Goal: Task Accomplishment & Management: Manage account settings

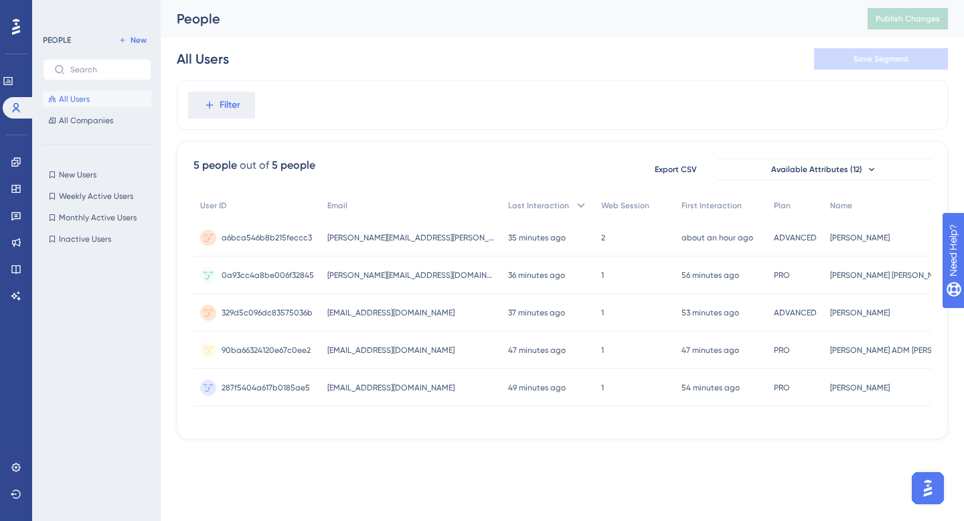
click at [429, 104] on div "Filter" at bounding box center [562, 105] width 771 height 50
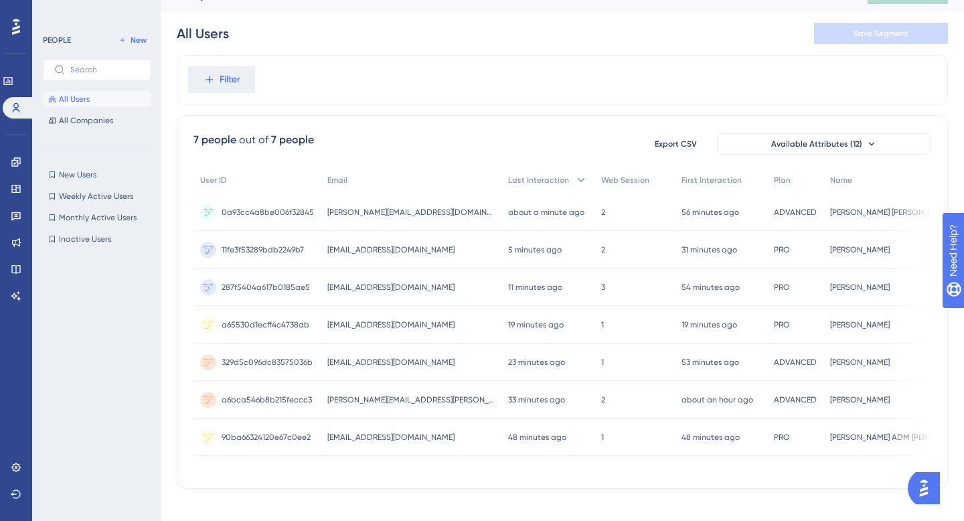
scroll to position [29, 0]
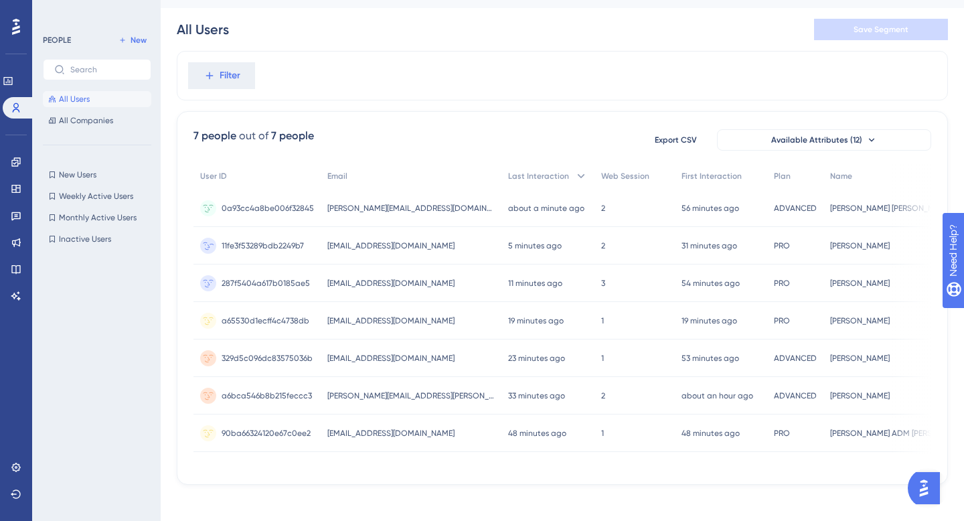
click at [443, 246] on span "[EMAIL_ADDRESS][DOMAIN_NAME]" at bounding box center [390, 245] width 127 height 11
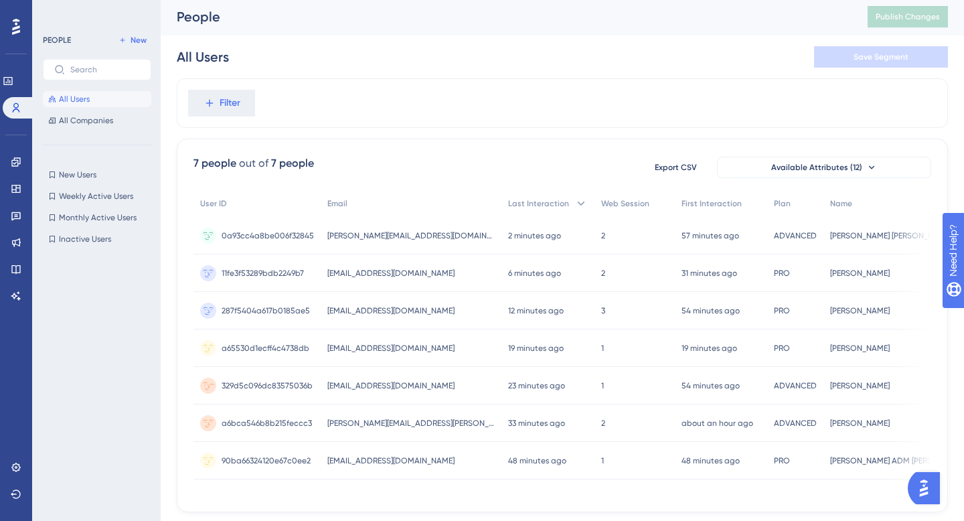
scroll to position [1, 0]
click at [393, 313] on span "[EMAIL_ADDRESS][DOMAIN_NAME]" at bounding box center [390, 312] width 127 height 11
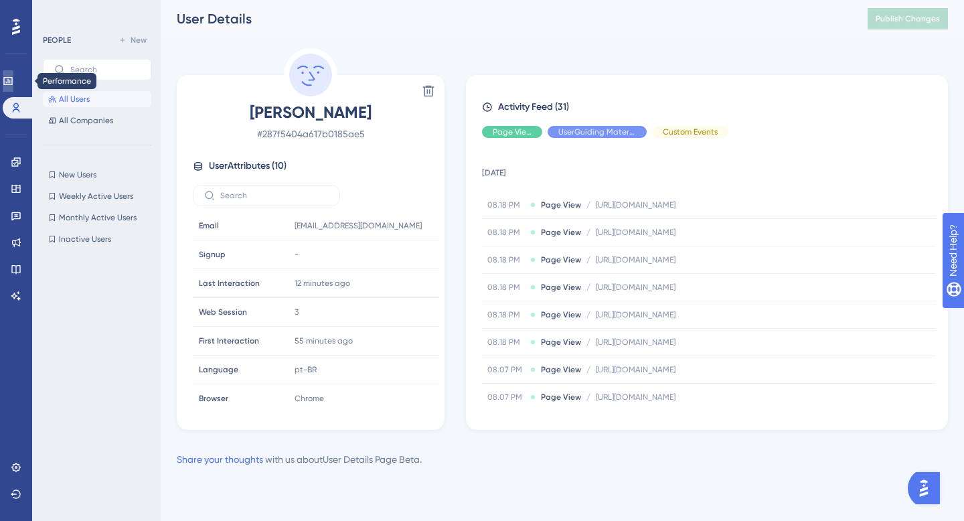
click at [12, 84] on icon at bounding box center [7, 81] width 9 height 8
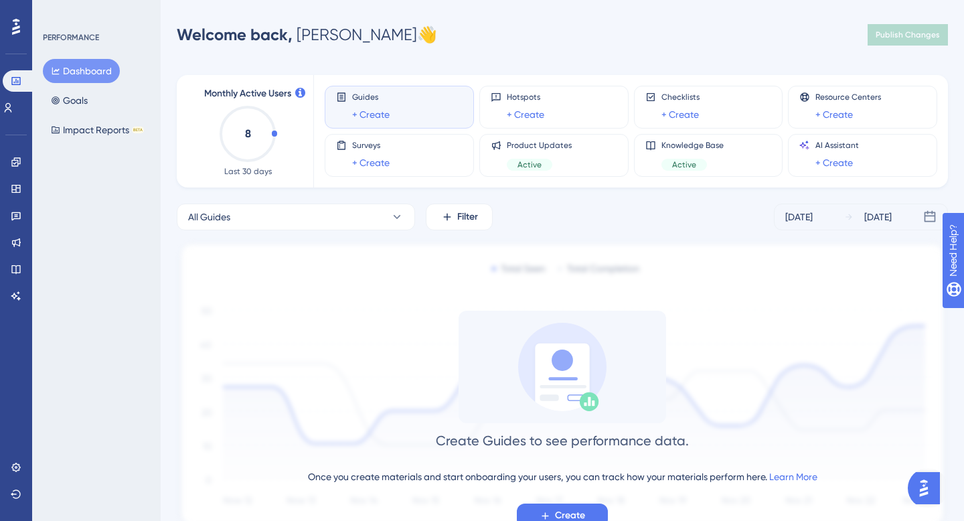
click at [165, 169] on div "Performance Users Engagement Widgets Feedback Product Updates Knowledge Base AI…" at bounding box center [562, 286] width 803 height 531
click at [81, 98] on button "Goals" at bounding box center [69, 100] width 53 height 24
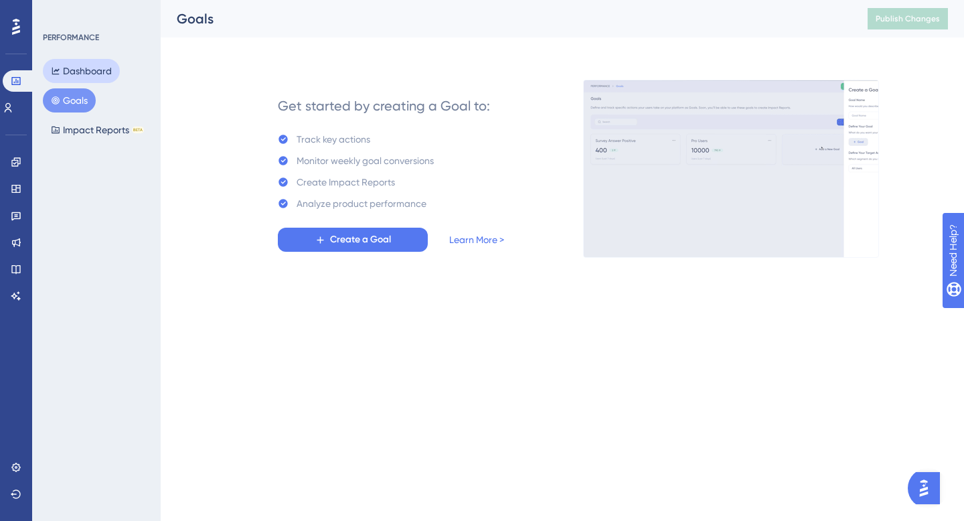
click at [80, 76] on button "Dashboard" at bounding box center [81, 71] width 77 height 24
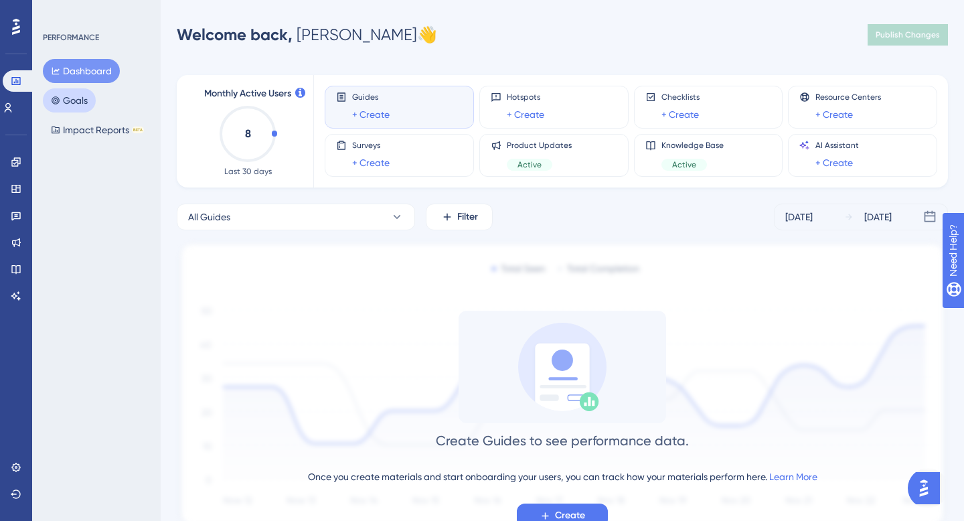
click at [78, 99] on button "Goals" at bounding box center [69, 100] width 53 height 24
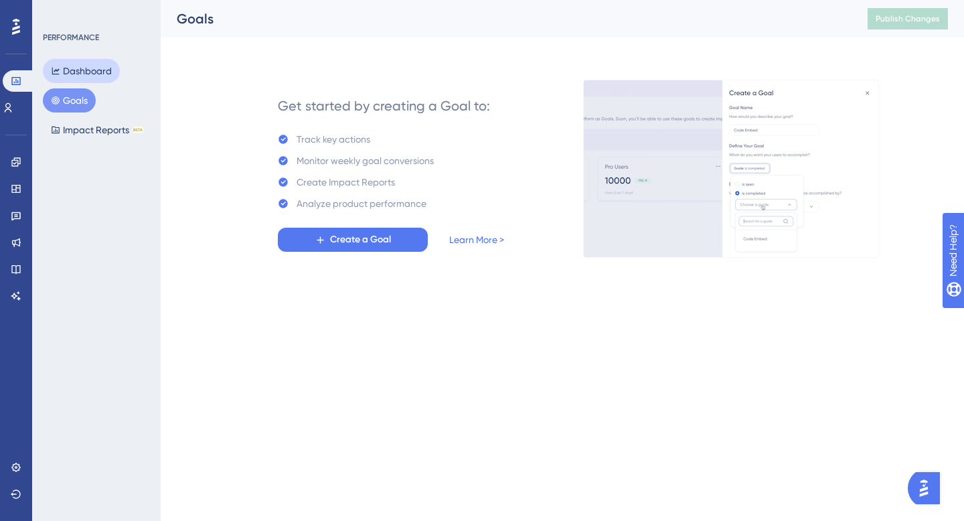
click at [105, 76] on button "Dashboard" at bounding box center [81, 71] width 77 height 24
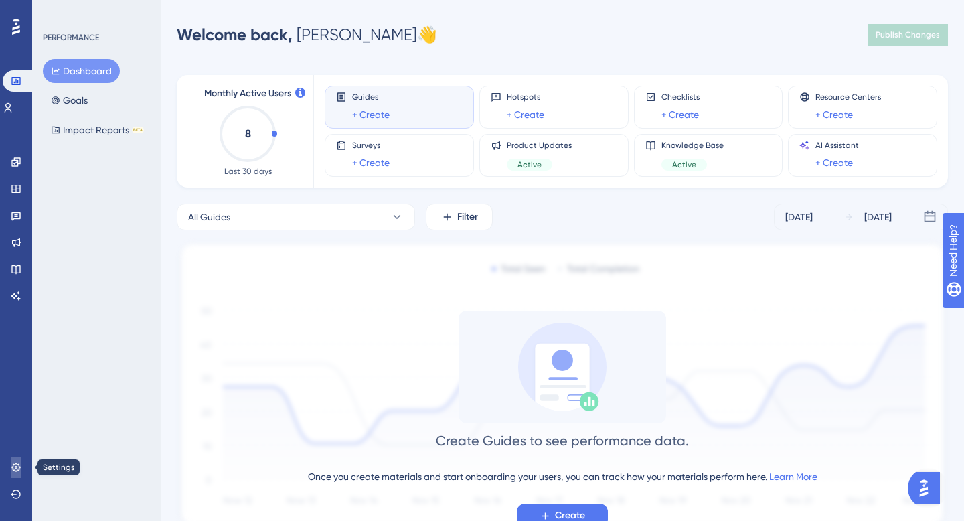
click at [14, 470] on icon at bounding box center [16, 467] width 11 height 11
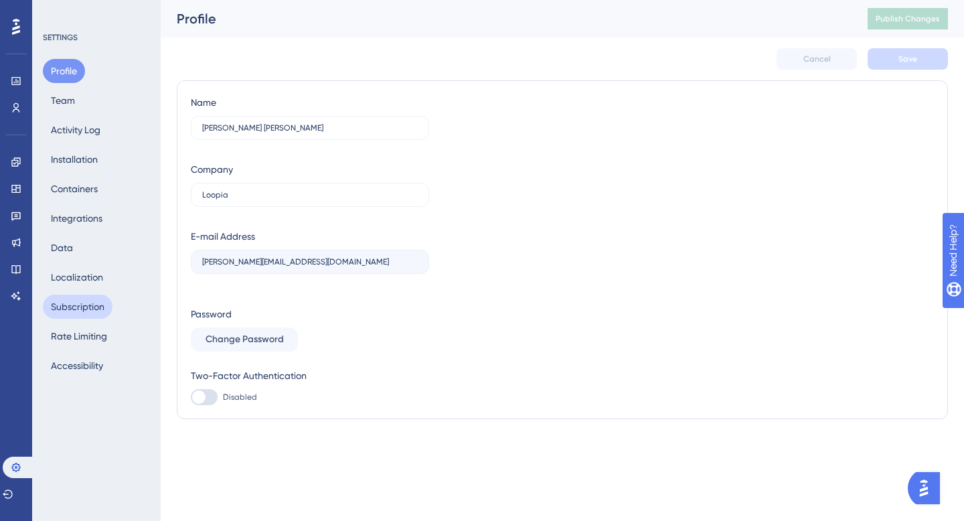
click at [78, 307] on button "Subscription" at bounding box center [78, 307] width 70 height 24
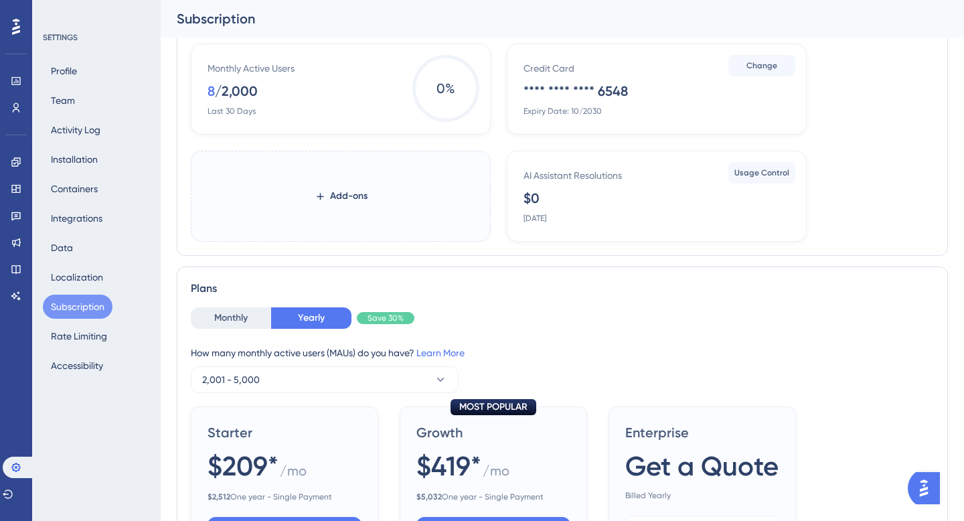
scroll to position [269, 0]
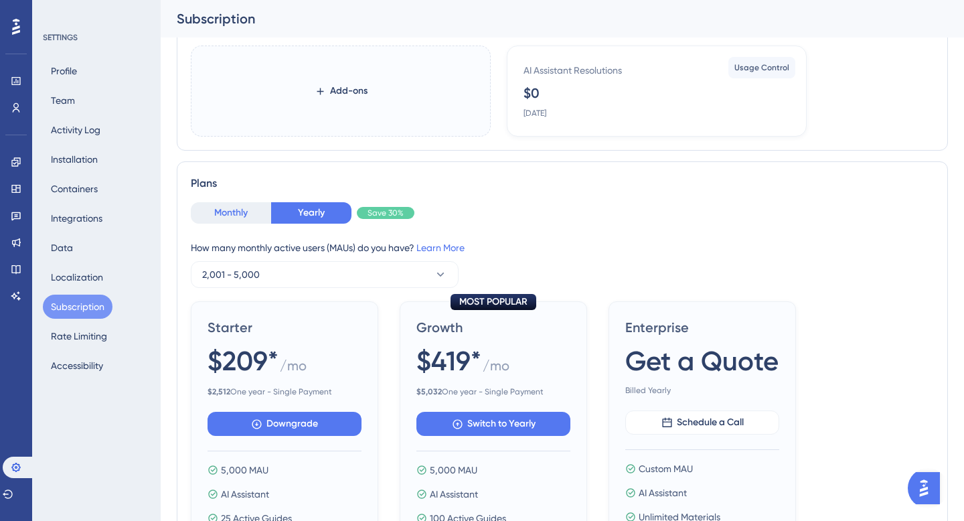
click at [232, 210] on button "Monthly" at bounding box center [231, 212] width 80 height 21
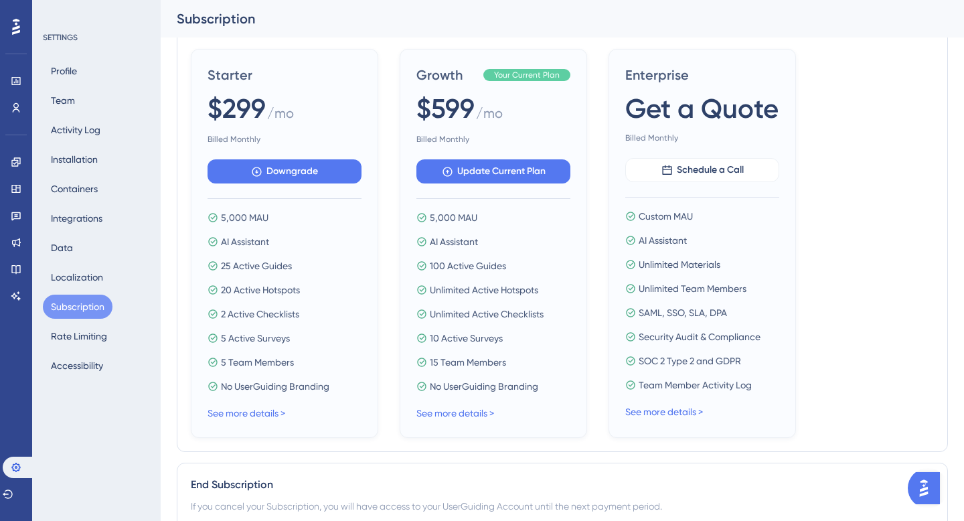
scroll to position [0, 0]
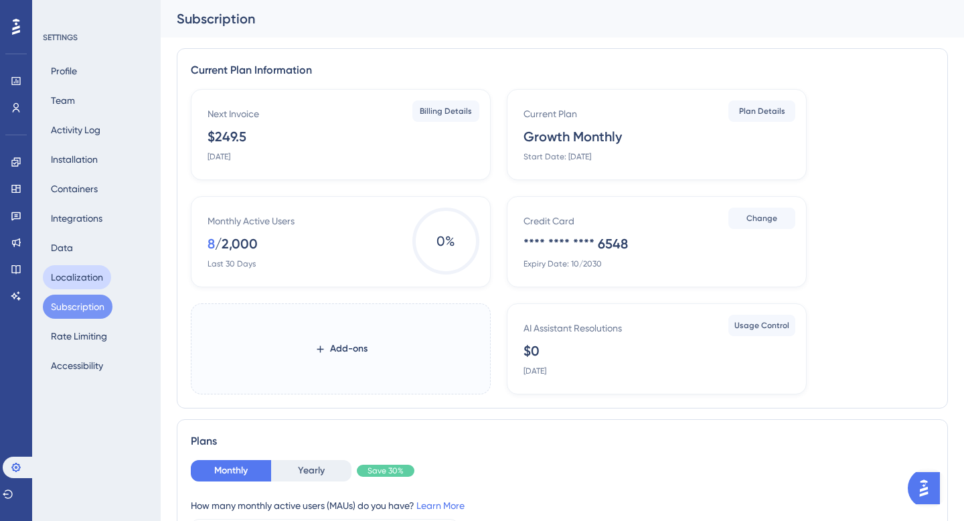
click at [91, 272] on button "Localization" at bounding box center [77, 277] width 68 height 24
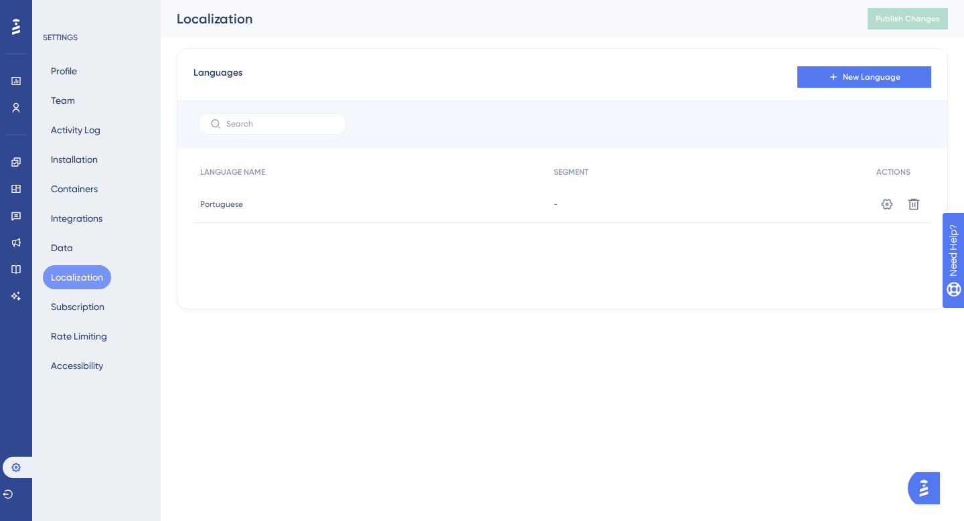
click at [86, 247] on div "Profile Team Activity Log Installation Containers Integrations Data Localizatio…" at bounding box center [97, 218] width 108 height 319
click at [69, 238] on button "Data" at bounding box center [62, 248] width 38 height 24
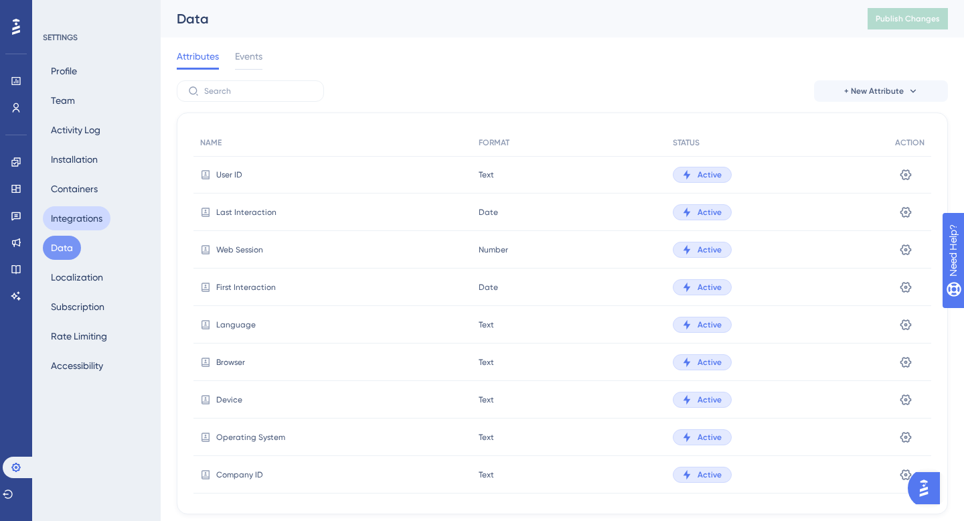
click at [74, 221] on button "Integrations" at bounding box center [77, 218] width 68 height 24
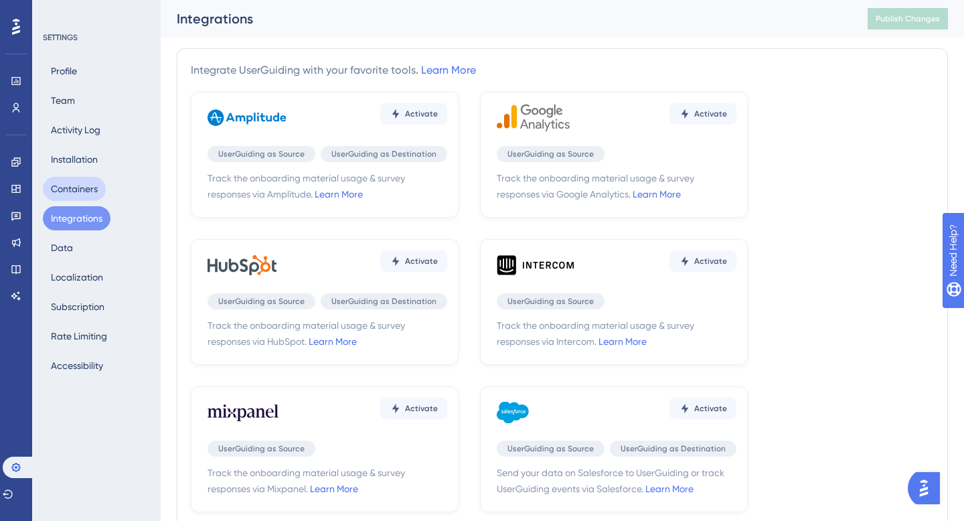
click at [75, 189] on button "Containers" at bounding box center [74, 189] width 63 height 24
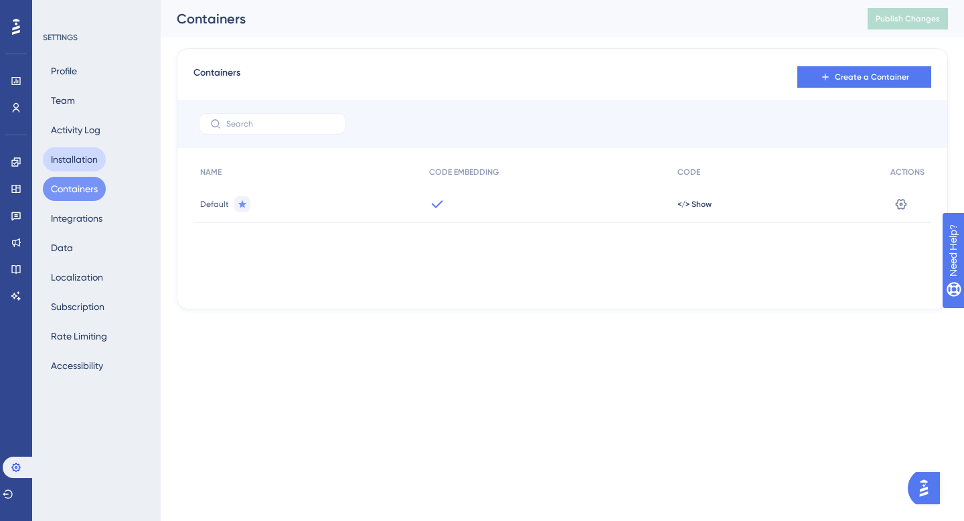
click at [72, 156] on button "Installation" at bounding box center [74, 159] width 63 height 24
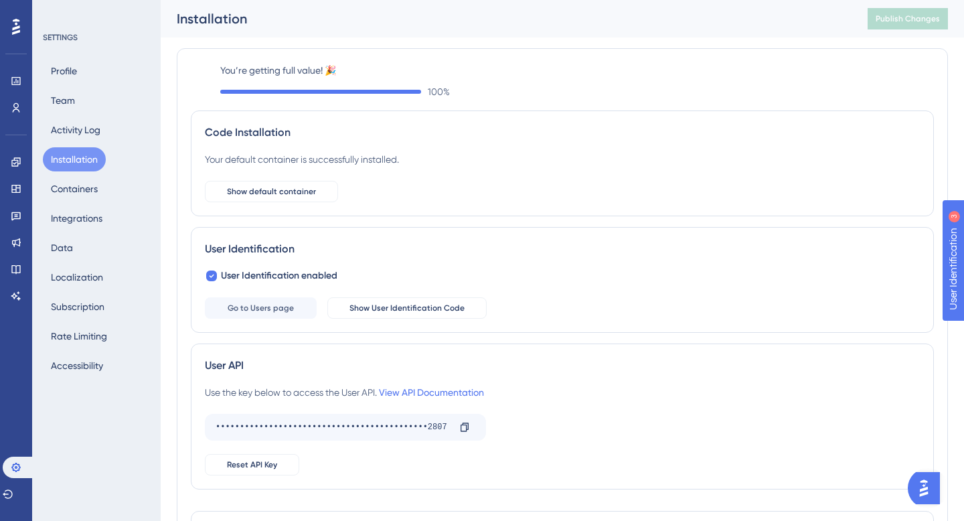
click at [177, 260] on div "You’re getting full value! 🎉 100 % Code Installation Your default container is …" at bounding box center [562, 344] width 771 height 593
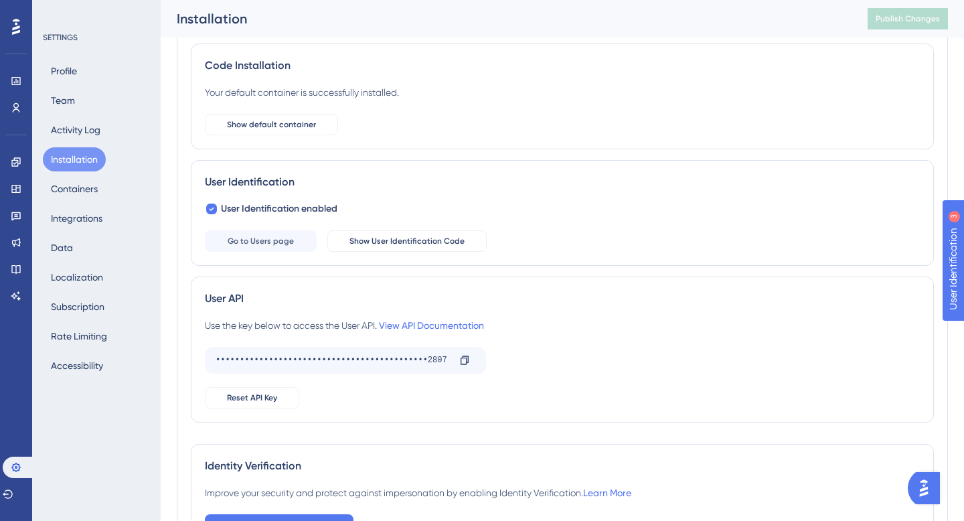
scroll to position [66, 0]
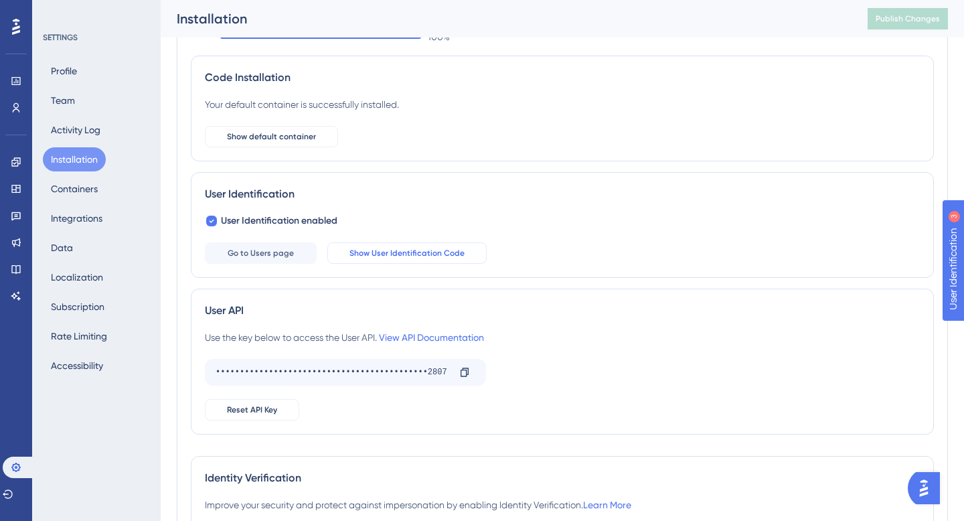
click at [382, 252] on span "Show User Identification Code" at bounding box center [407, 253] width 115 height 11
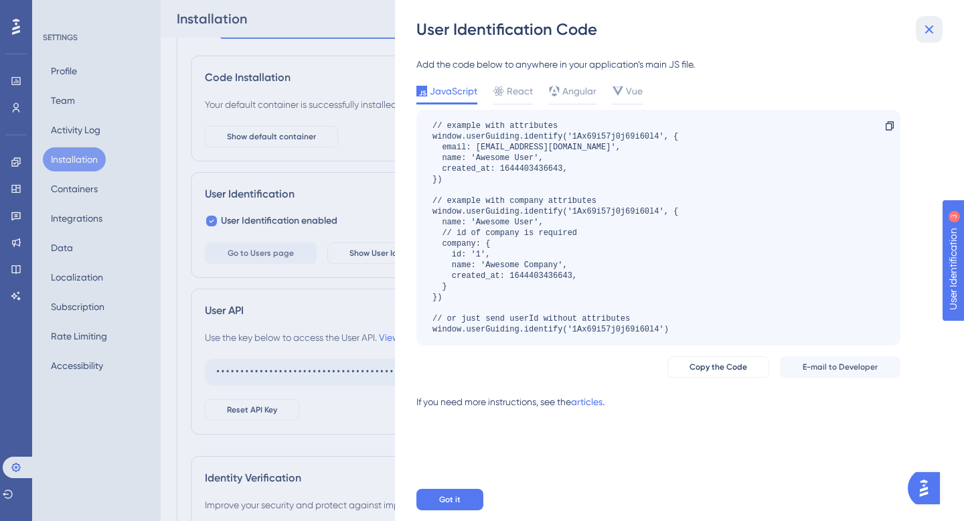
click at [929, 33] on icon at bounding box center [929, 29] width 16 height 16
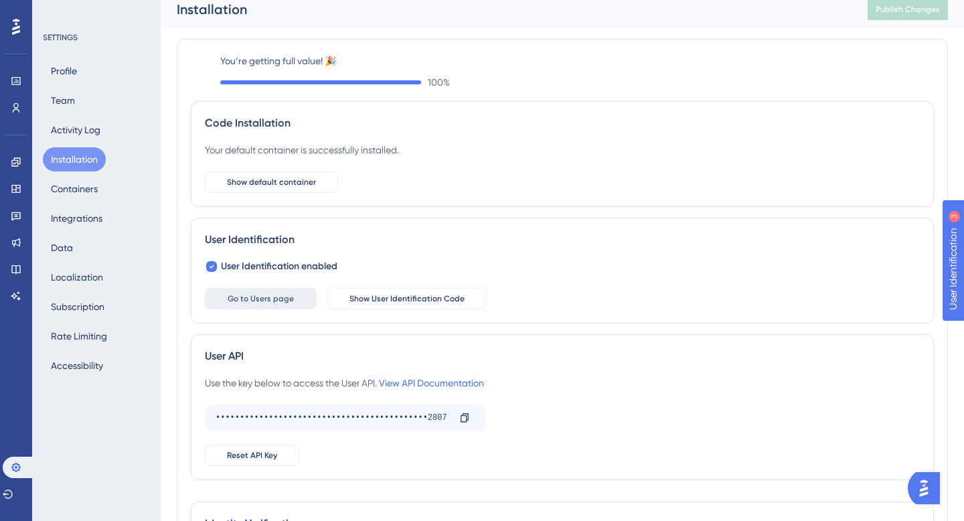
scroll to position [0, 0]
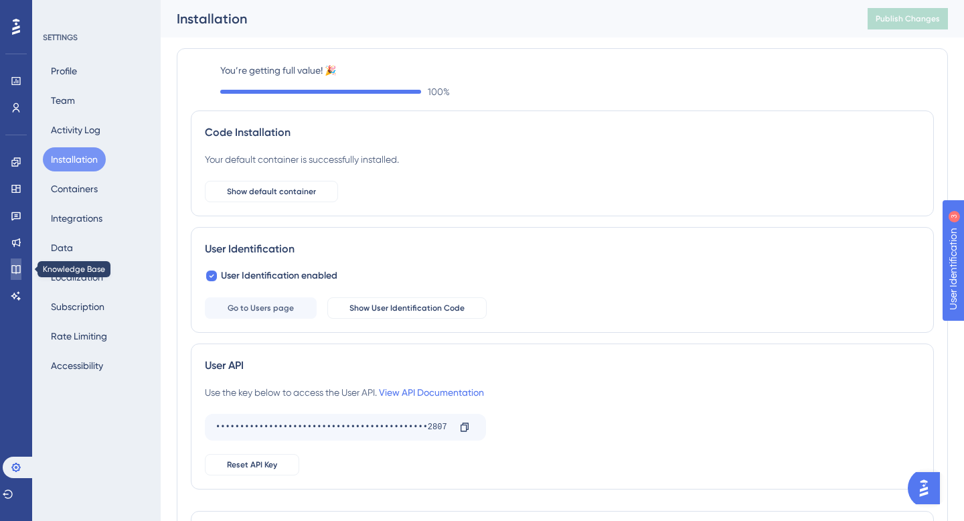
click at [19, 273] on icon at bounding box center [16, 269] width 11 height 11
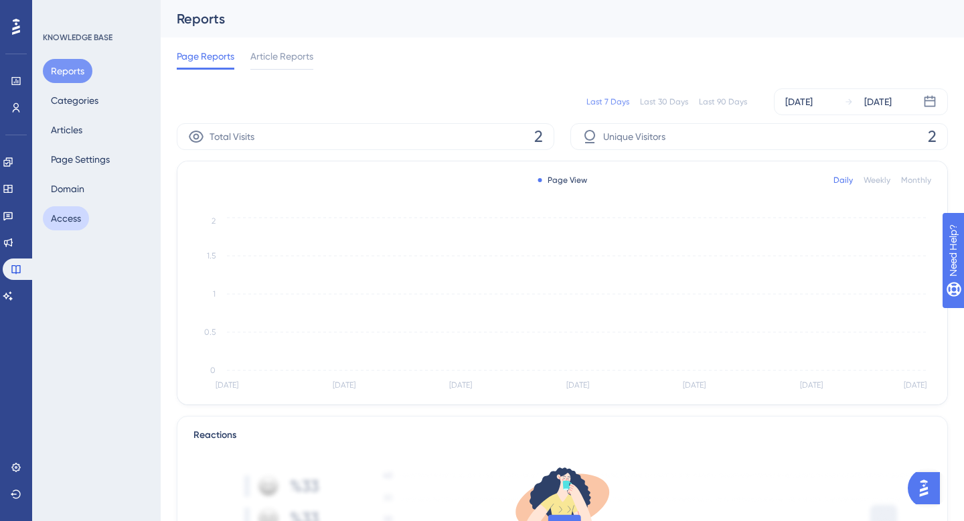
click at [66, 222] on button "Access" at bounding box center [66, 218] width 46 height 24
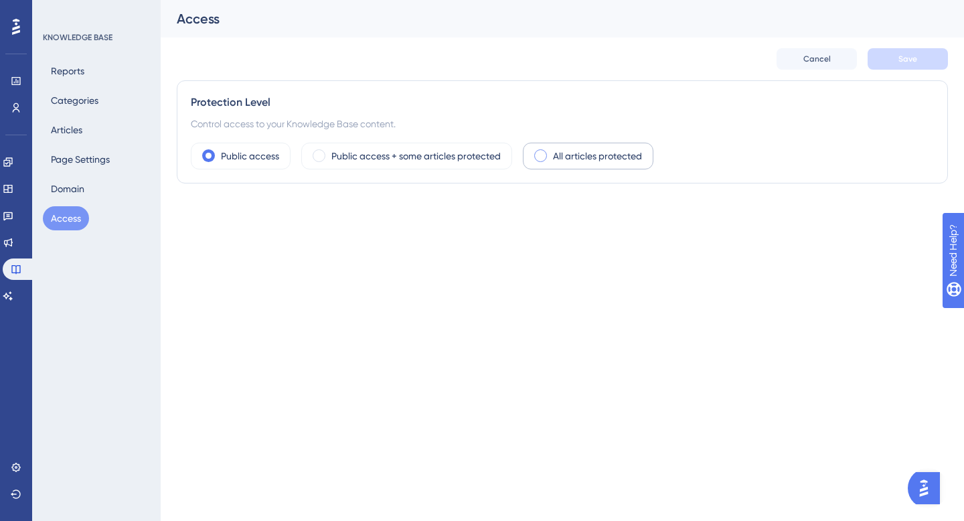
click at [540, 153] on span at bounding box center [540, 155] width 13 height 13
click at [551, 151] on input "radio" at bounding box center [551, 151] width 0 height 0
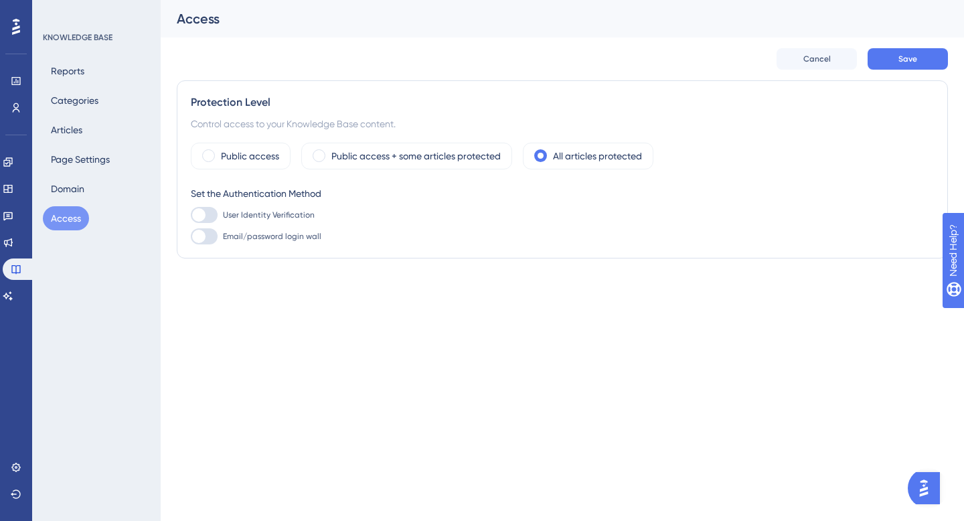
click at [215, 214] on div at bounding box center [204, 215] width 27 height 16
click at [191, 215] on input "User Identity Verification" at bounding box center [190, 215] width 1 height 1
checkbox input "false"
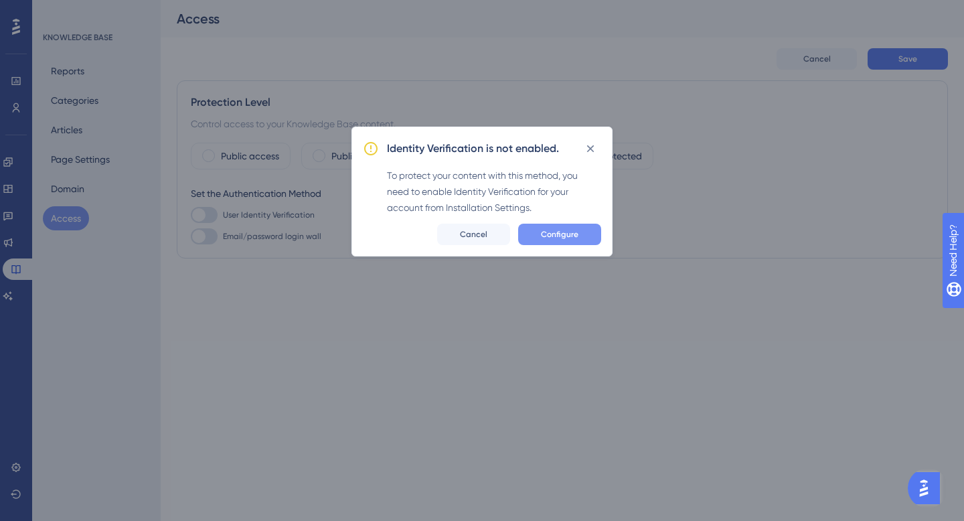
click at [567, 236] on span "Configure" at bounding box center [559, 234] width 37 height 11
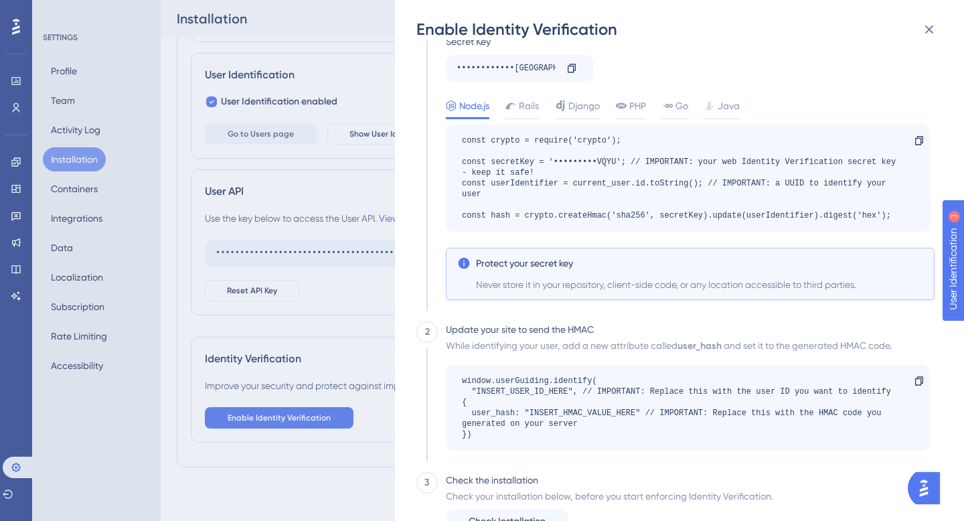
scroll to position [120, 0]
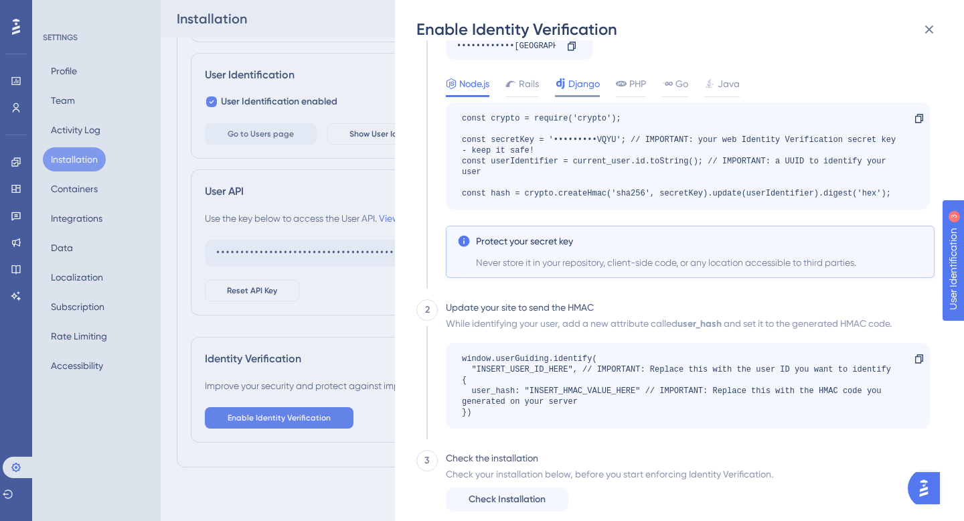
click at [596, 80] on span "Django" at bounding box center [583, 84] width 31 height 16
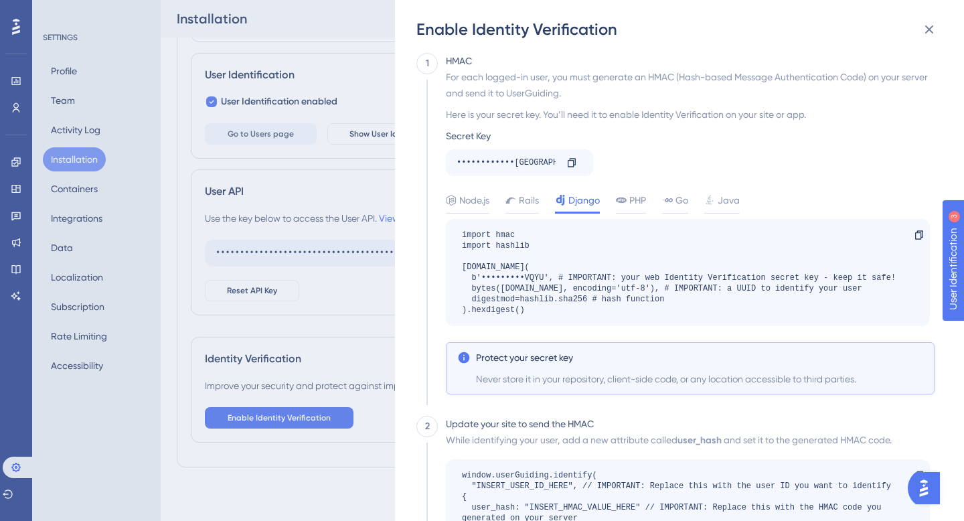
scroll to position [0, 0]
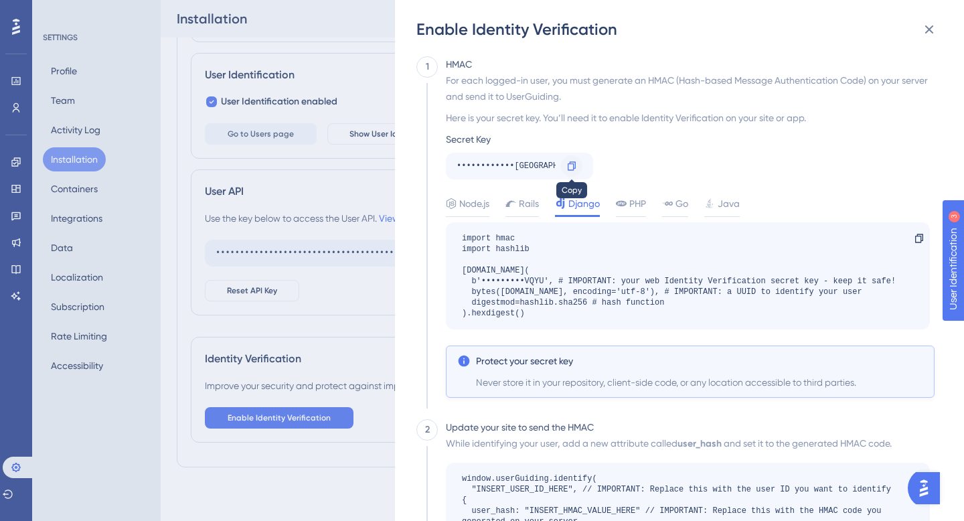
click at [572, 165] on icon at bounding box center [571, 166] width 11 height 11
copy div
click at [572, 165] on icon at bounding box center [571, 166] width 11 height 11
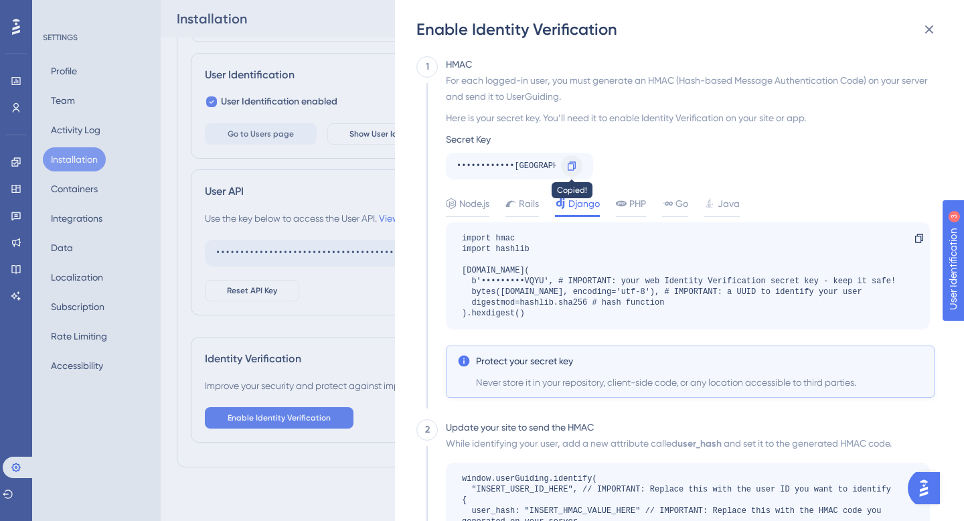
click at [572, 165] on icon at bounding box center [571, 166] width 11 height 11
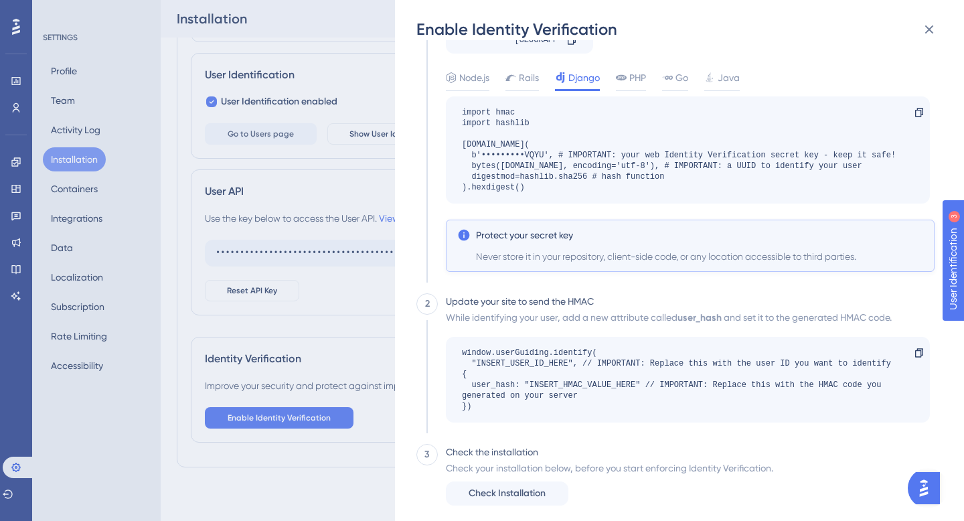
scroll to position [142, 0]
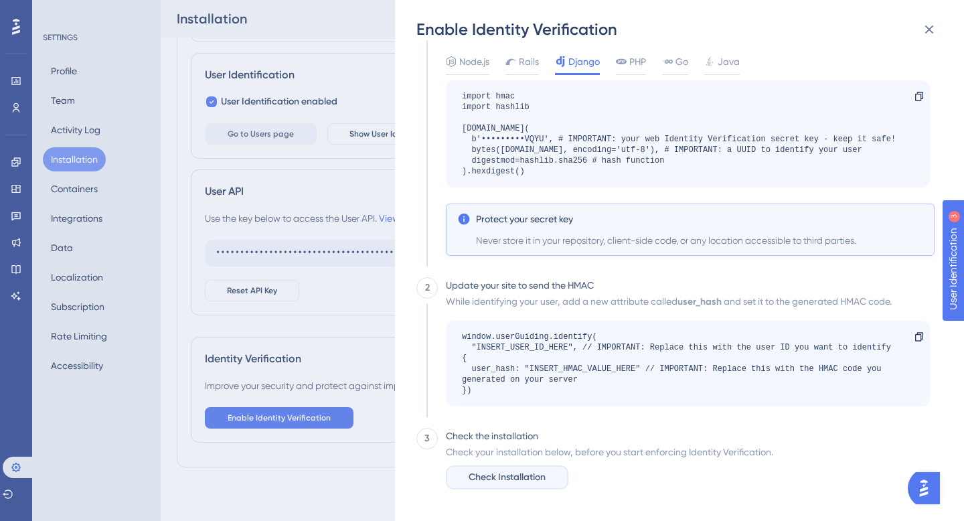
click at [527, 479] on span "Check Installation" at bounding box center [507, 477] width 77 height 16
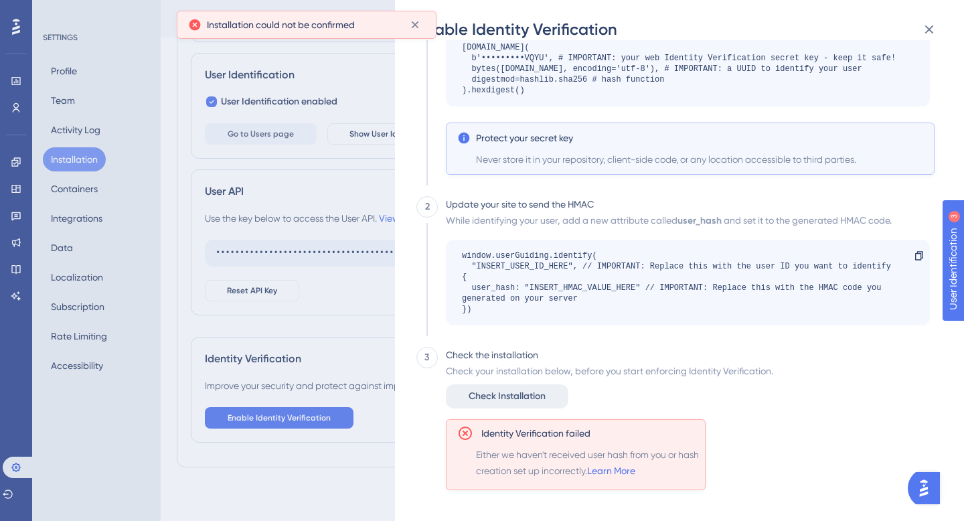
scroll to position [224, 0]
drag, startPoint x: 514, startPoint y: 449, endPoint x: 514, endPoint y: 469, distance: 20.1
click at [514, 469] on span "Either we haven't received user hash from you or hash creation set up incorrect…" at bounding box center [588, 462] width 224 height 32
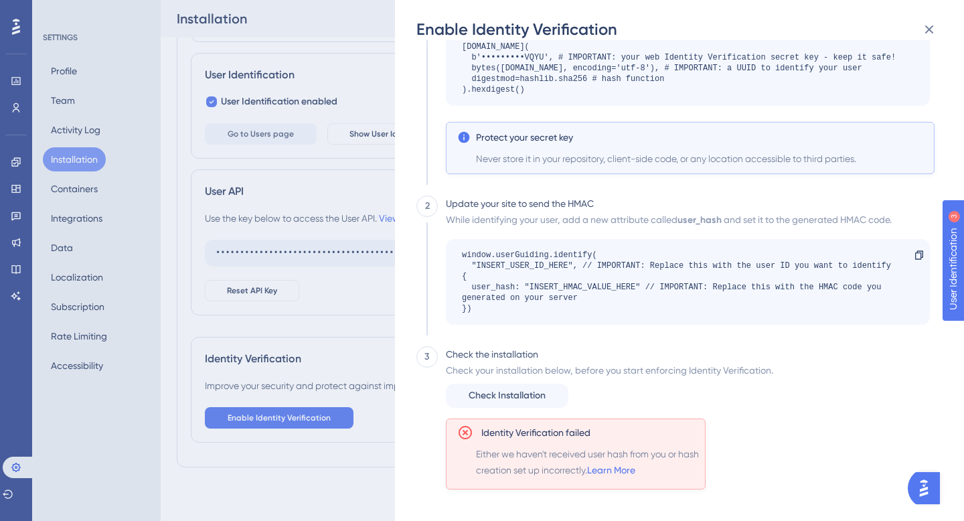
scroll to position [0, 0]
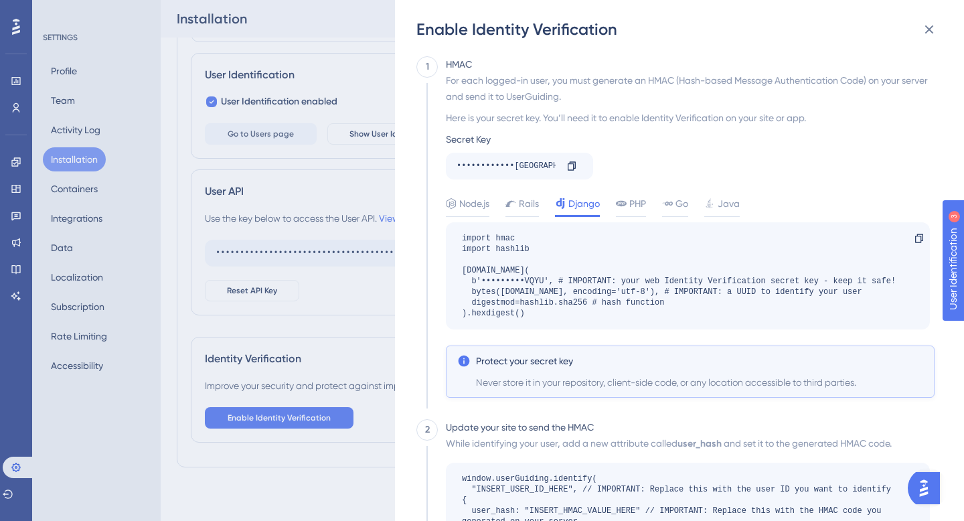
click at [754, 155] on div "For each logged-in user, you must generate an HMAC (Hash-based Message Authenti…" at bounding box center [690, 125] width 489 height 107
click at [378, 45] on div "Enable Identity Verification 1 HMAC For each logged-in user, you must generate …" at bounding box center [482, 260] width 964 height 521
click at [360, 44] on div "Enable Identity Verification 1 HMAC For each logged-in user, you must generate …" at bounding box center [482, 260] width 964 height 521
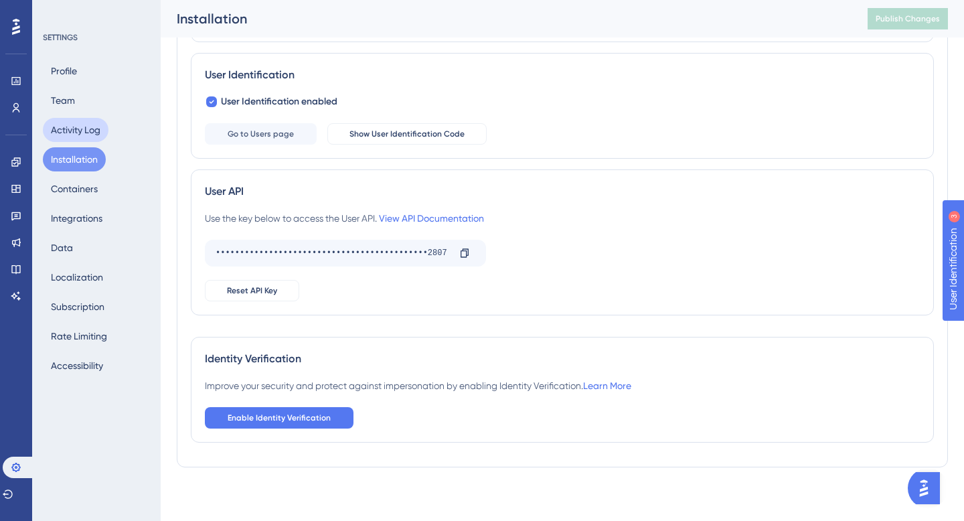
click at [68, 125] on button "Activity Log" at bounding box center [76, 130] width 66 height 24
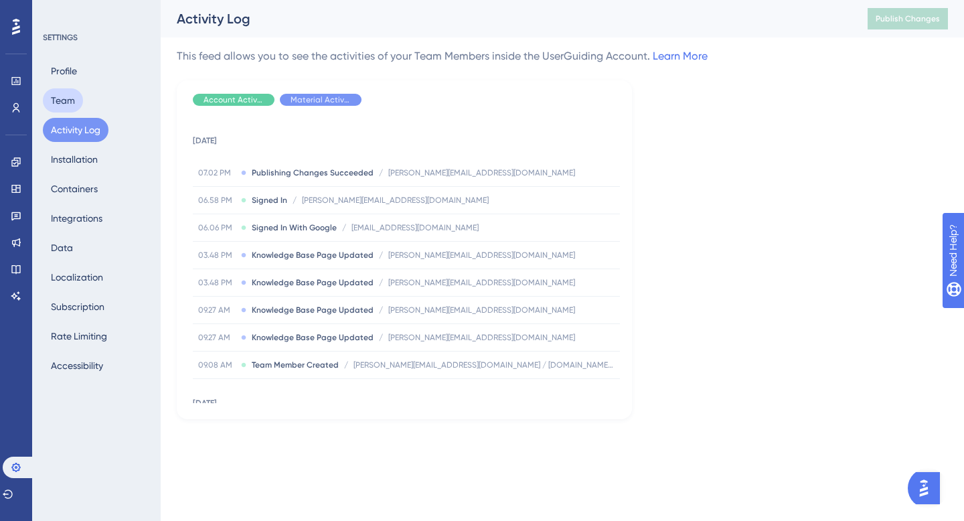
click at [52, 98] on button "Team" at bounding box center [63, 100] width 40 height 24
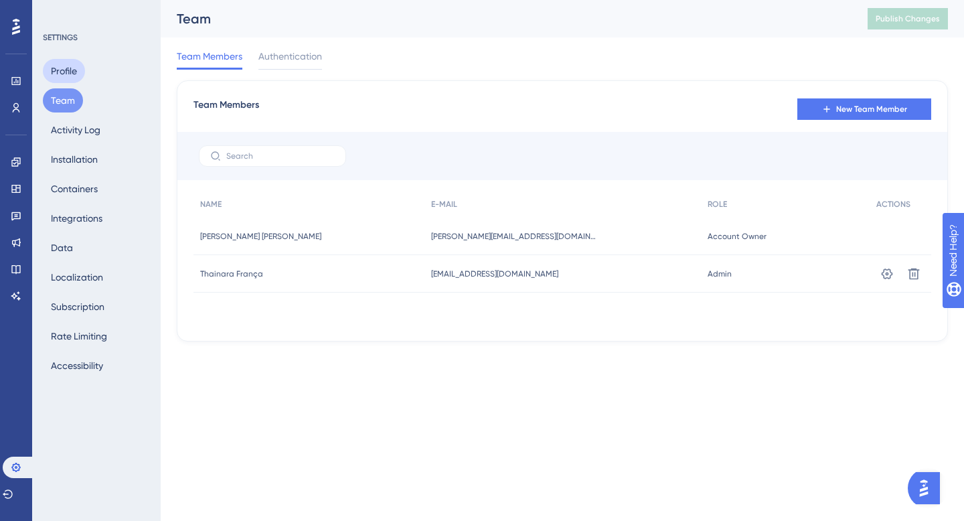
click at [60, 68] on button "Profile" at bounding box center [64, 71] width 42 height 24
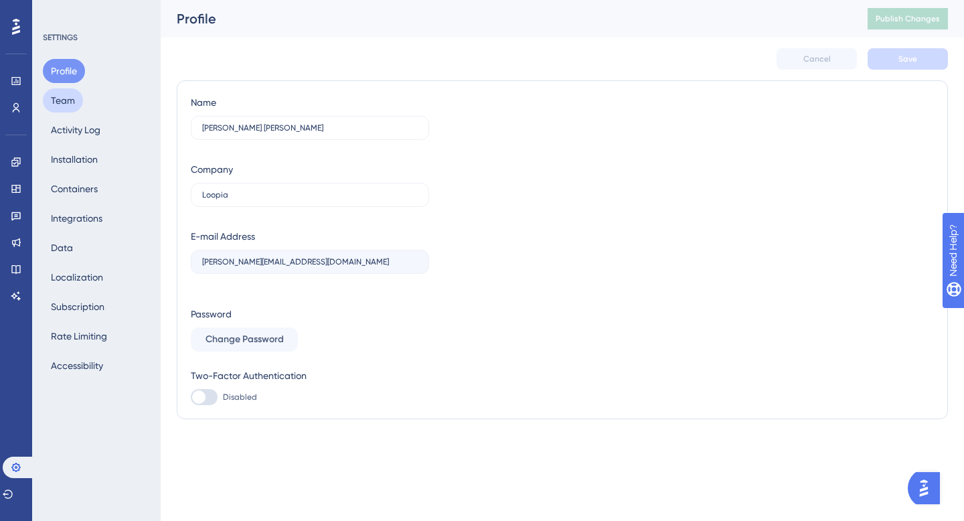
click at [59, 108] on button "Team" at bounding box center [63, 100] width 40 height 24
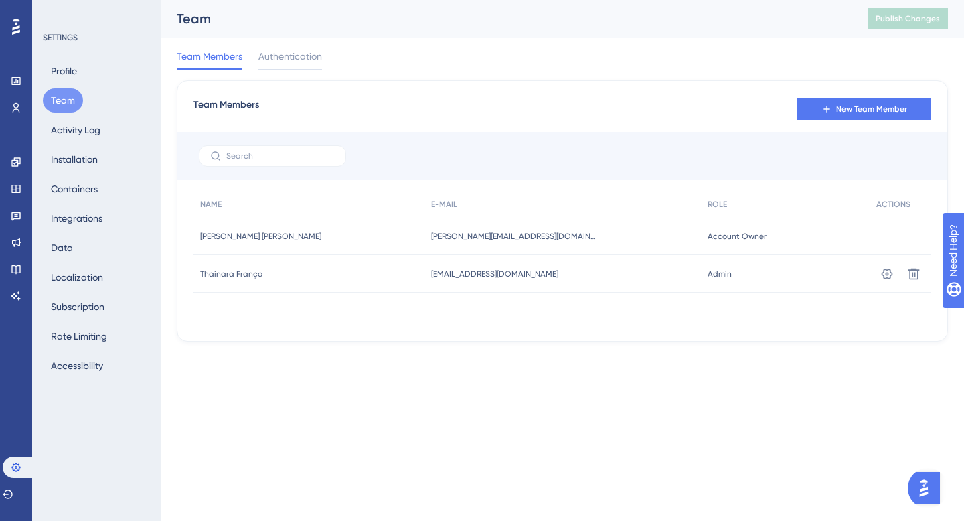
click at [62, 142] on div "Profile Team Activity Log Installation Containers Integrations Data Localizatio…" at bounding box center [97, 218] width 108 height 319
click at [62, 172] on div "Profile Team Activity Log Installation Containers Integrations Data Localizatio…" at bounding box center [97, 218] width 108 height 319
click at [62, 156] on button "Installation" at bounding box center [74, 159] width 63 height 24
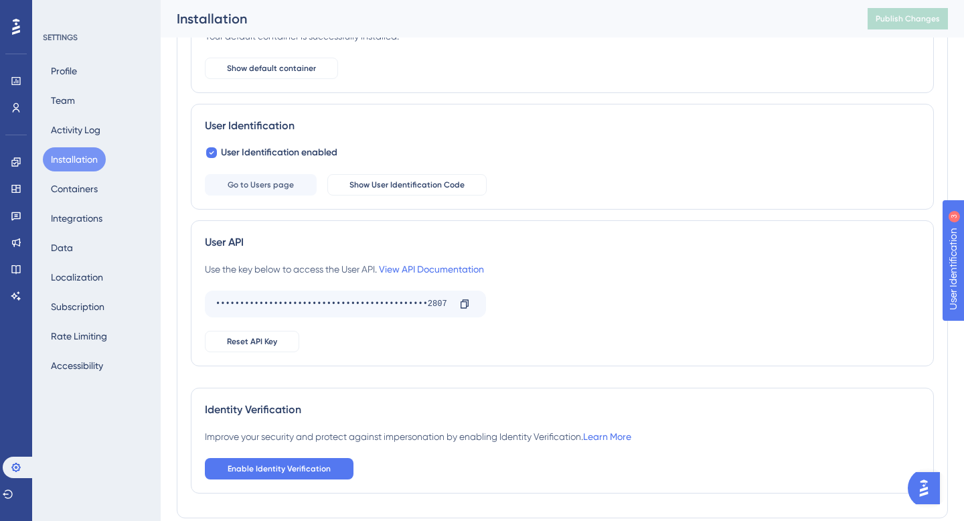
scroll to position [185, 0]
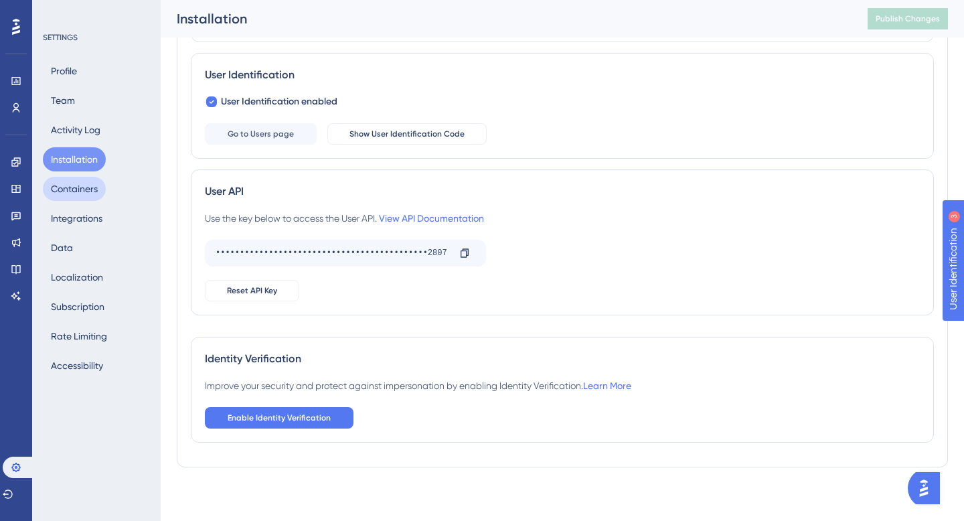
click at [86, 194] on button "Containers" at bounding box center [74, 189] width 63 height 24
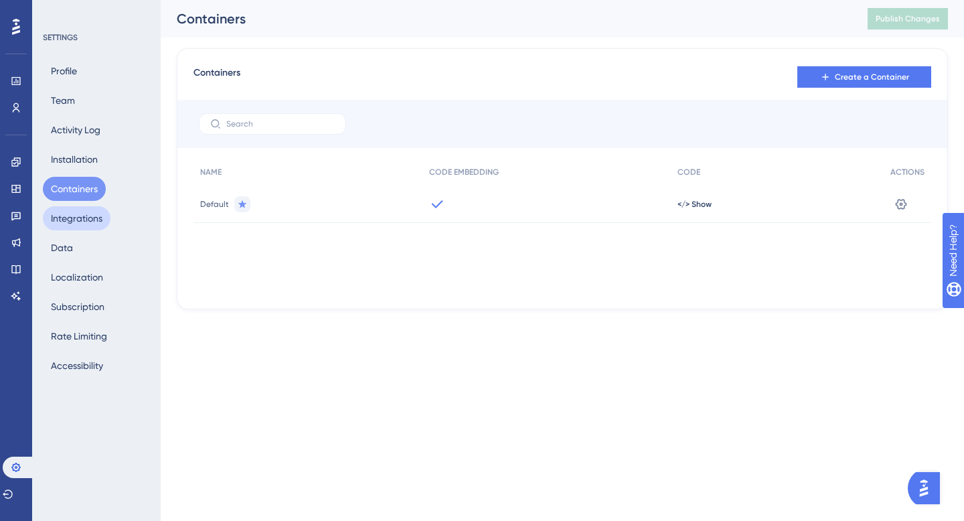
click at [65, 213] on button "Integrations" at bounding box center [77, 218] width 68 height 24
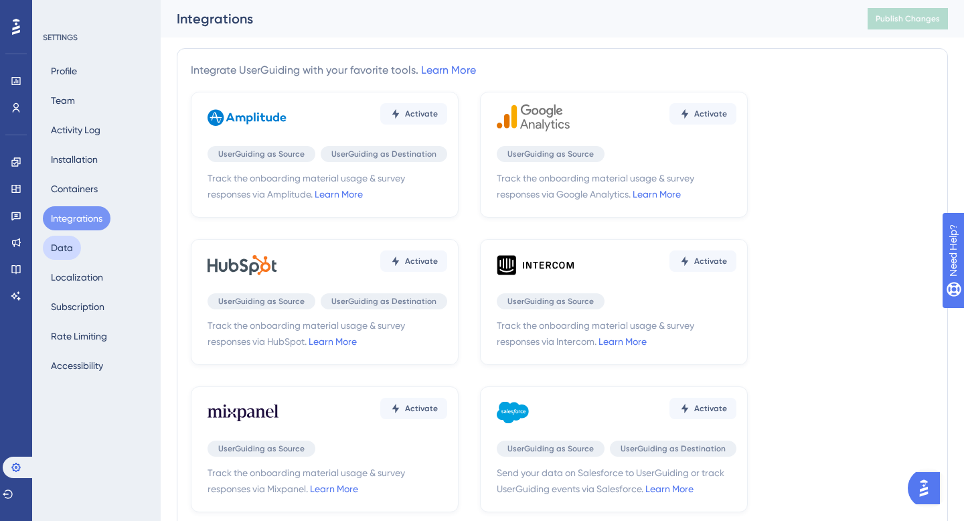
click at [76, 247] on button "Data" at bounding box center [62, 248] width 38 height 24
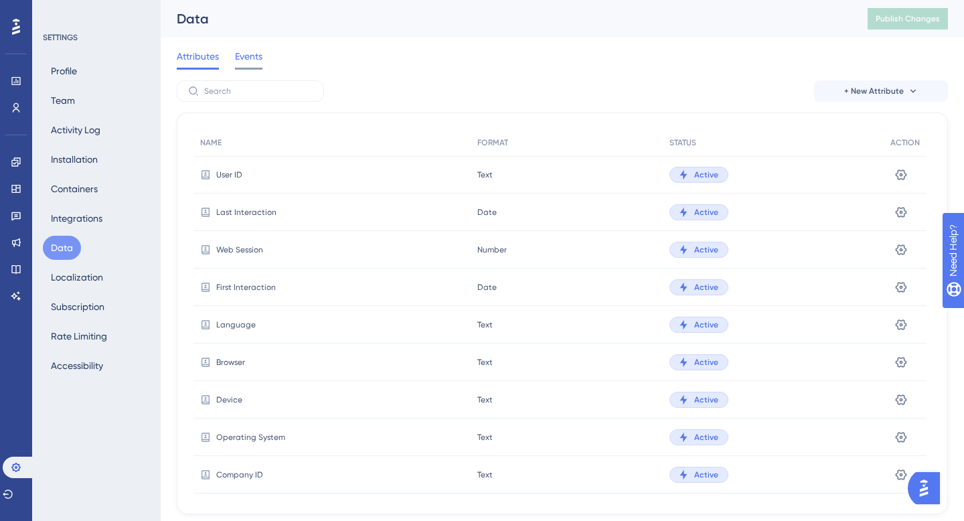
click at [250, 60] on span "Events" at bounding box center [248, 56] width 27 height 16
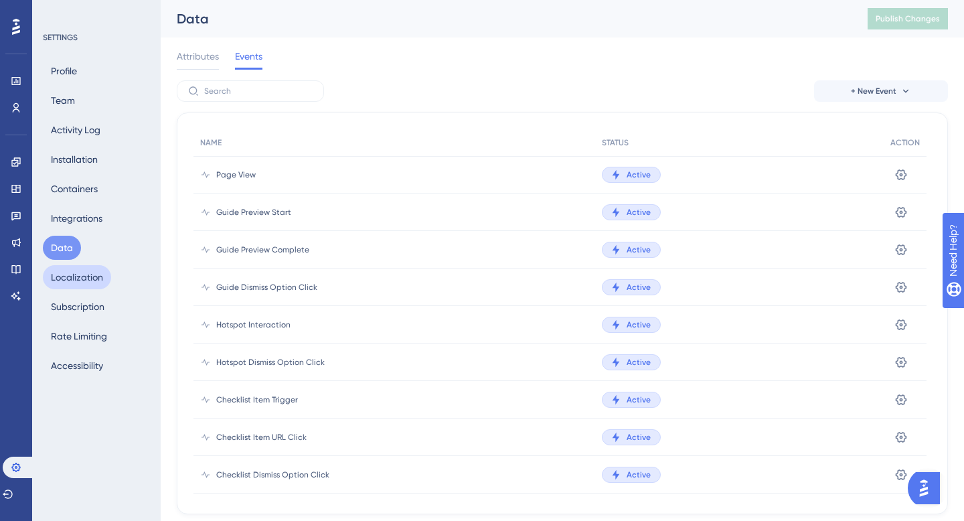
click at [66, 277] on button "Localization" at bounding box center [77, 277] width 68 height 24
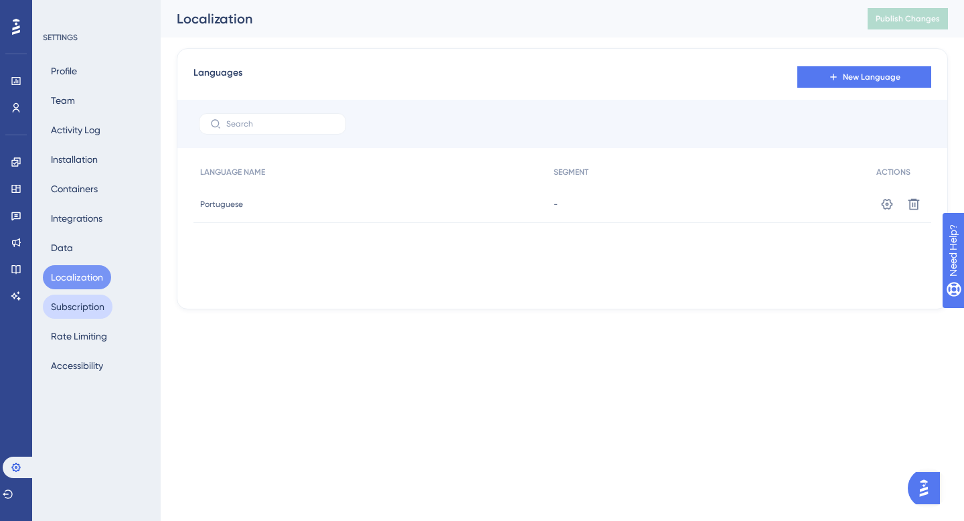
click at [69, 307] on button "Subscription" at bounding box center [78, 307] width 70 height 24
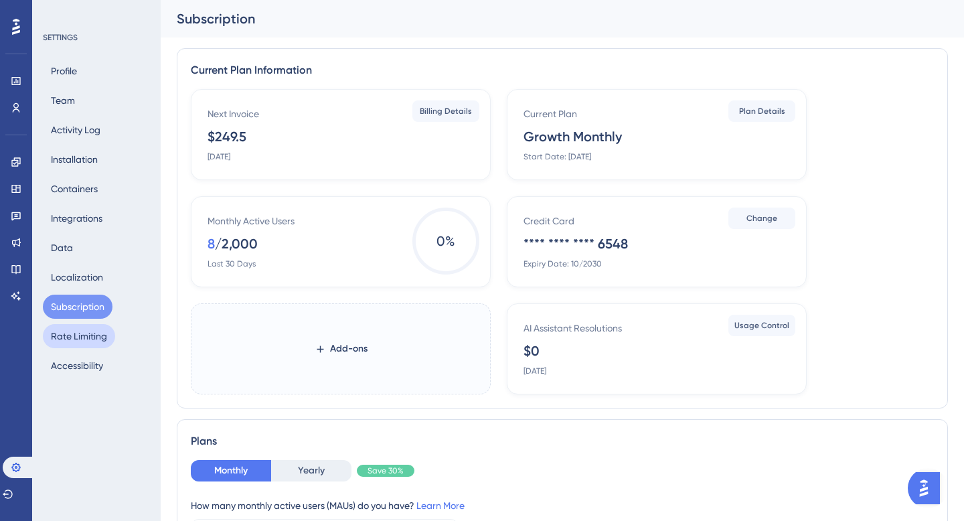
click at [74, 335] on button "Rate Limiting" at bounding box center [79, 336] width 72 height 24
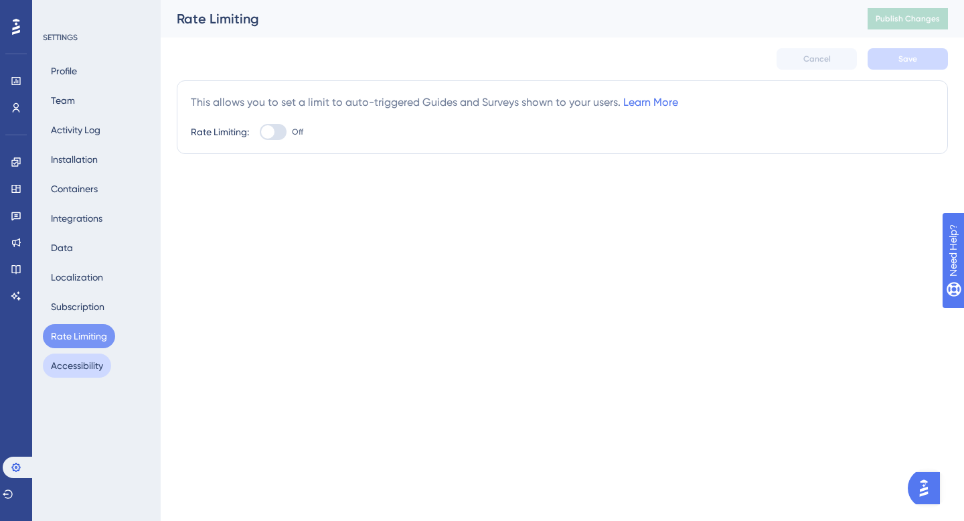
click at [80, 364] on button "Accessibility" at bounding box center [77, 366] width 68 height 24
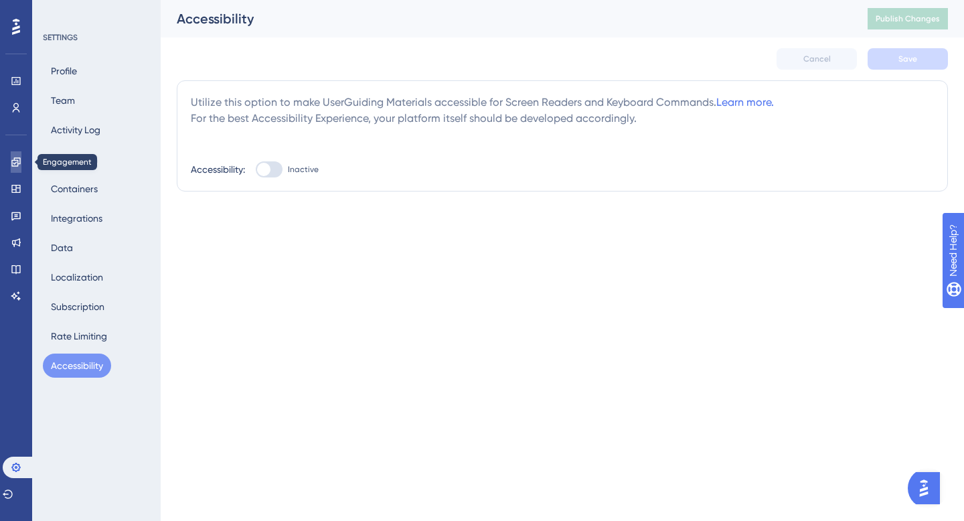
click at [13, 160] on icon at bounding box center [15, 161] width 9 height 9
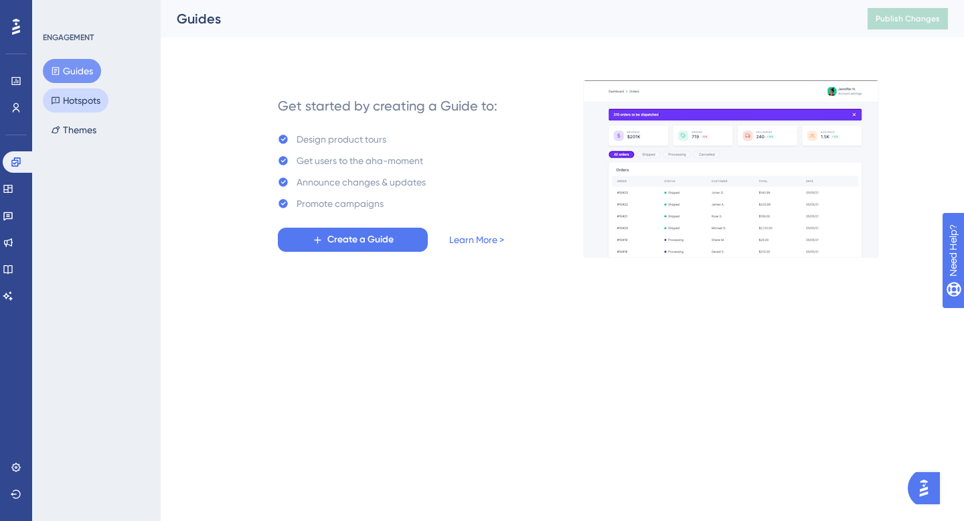
click at [76, 97] on button "Hotspots" at bounding box center [76, 100] width 66 height 24
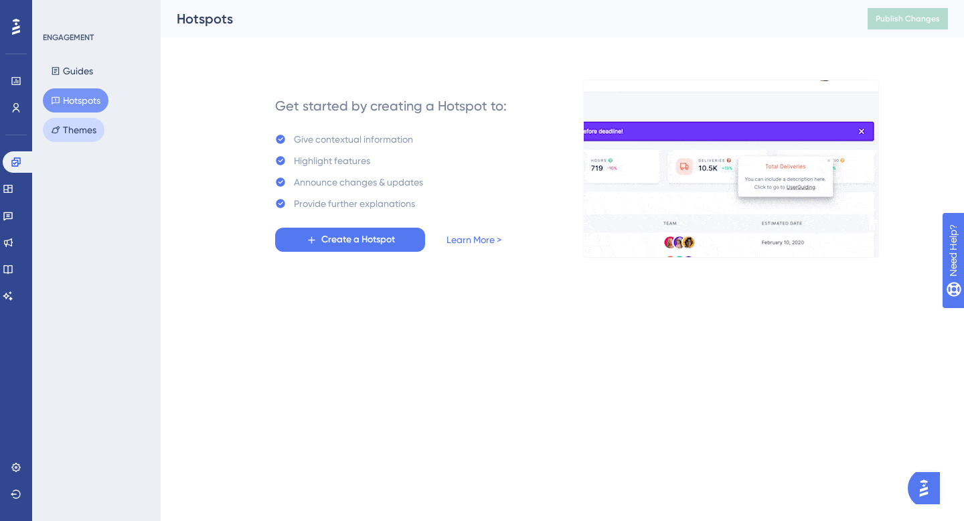
click at [70, 136] on button "Themes" at bounding box center [74, 130] width 62 height 24
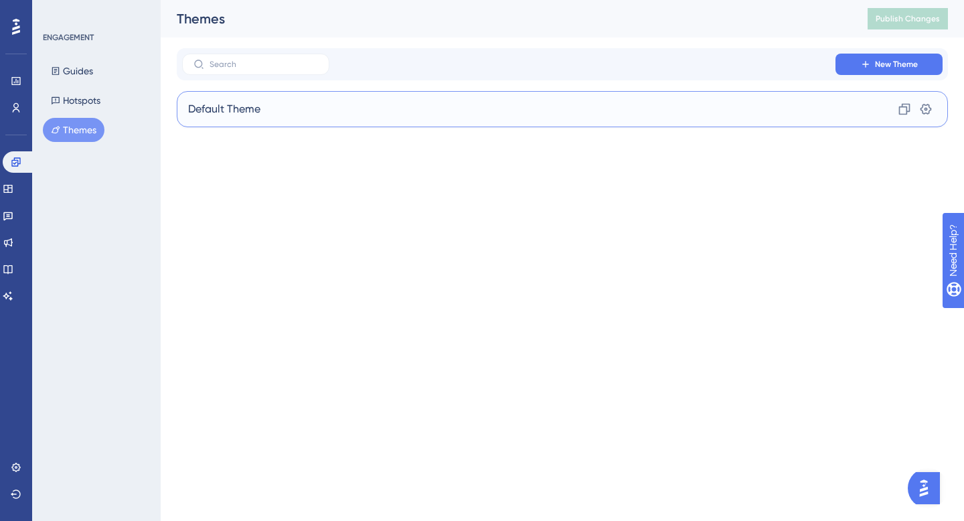
click at [230, 111] on span "Default Theme" at bounding box center [224, 109] width 72 height 16
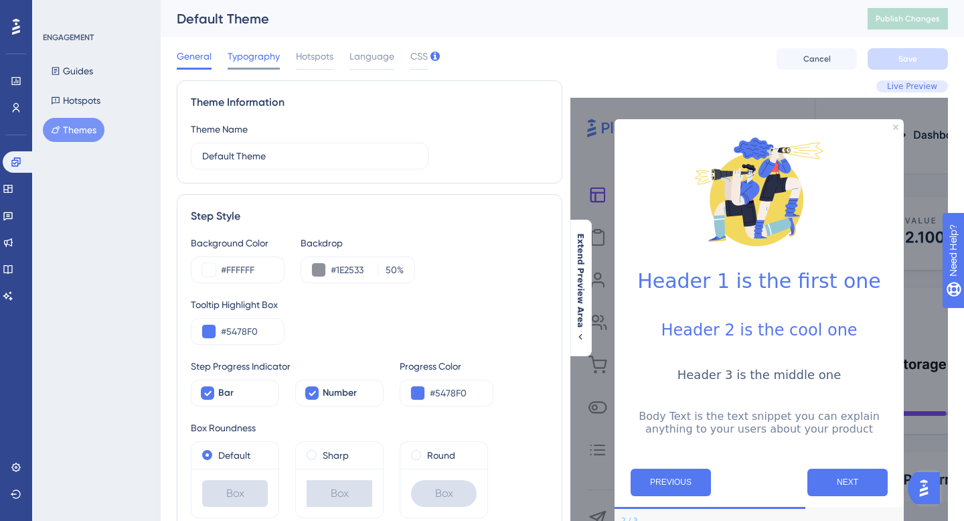
click at [253, 59] on span "Typography" at bounding box center [254, 56] width 52 height 16
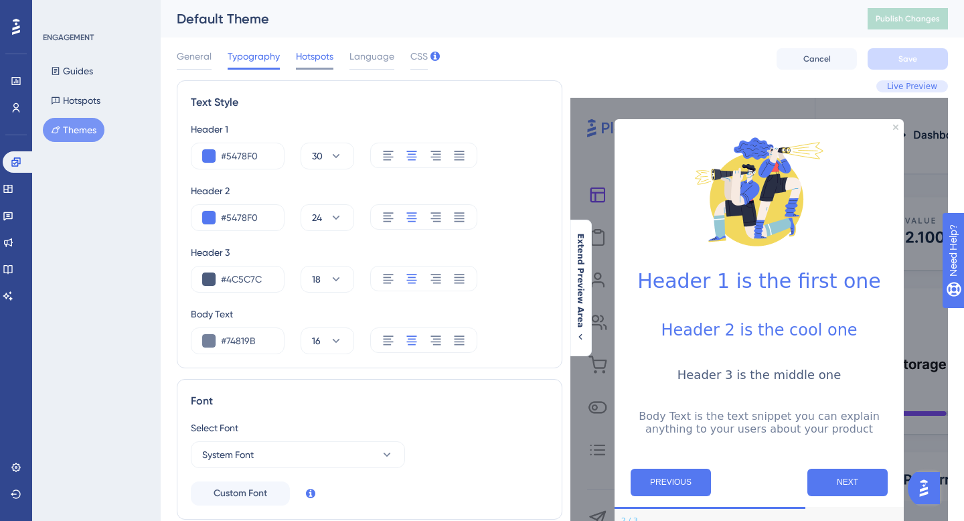
click at [312, 59] on span "Hotspots" at bounding box center [314, 56] width 37 height 16
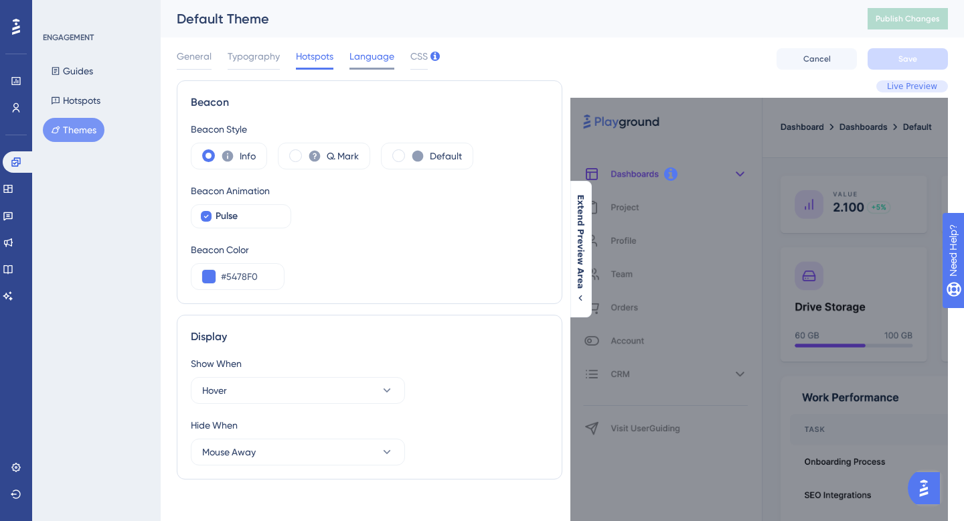
click at [362, 59] on span "Language" at bounding box center [372, 56] width 45 height 16
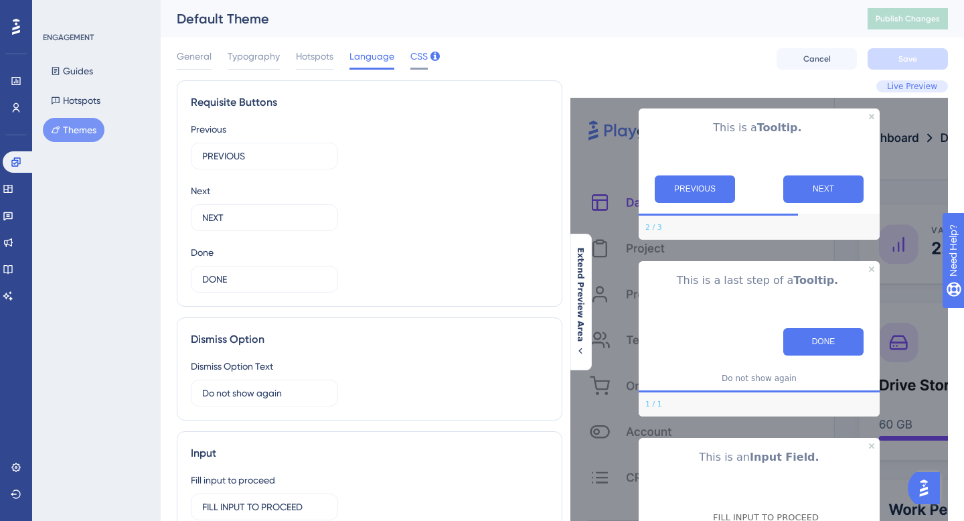
click at [417, 61] on span "CSS" at bounding box center [418, 56] width 17 height 16
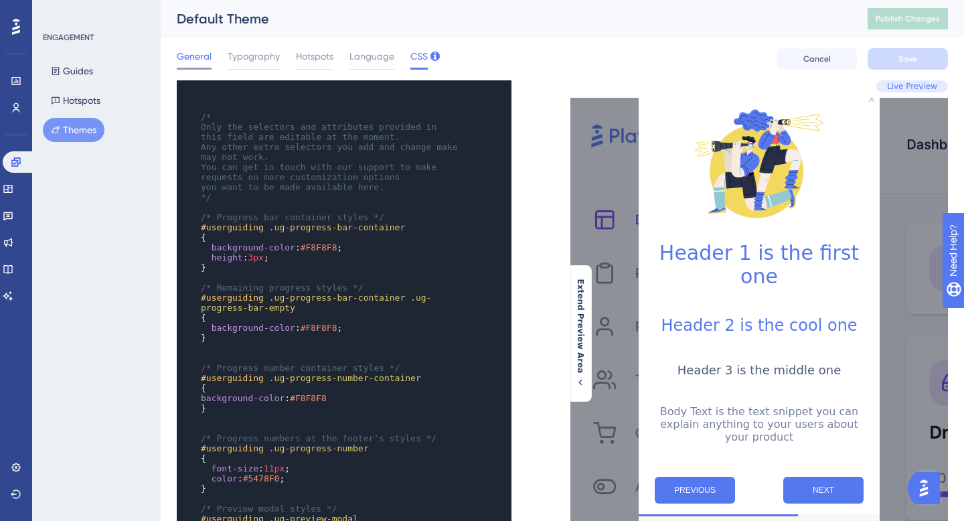
click at [183, 55] on span "General" at bounding box center [194, 56] width 35 height 16
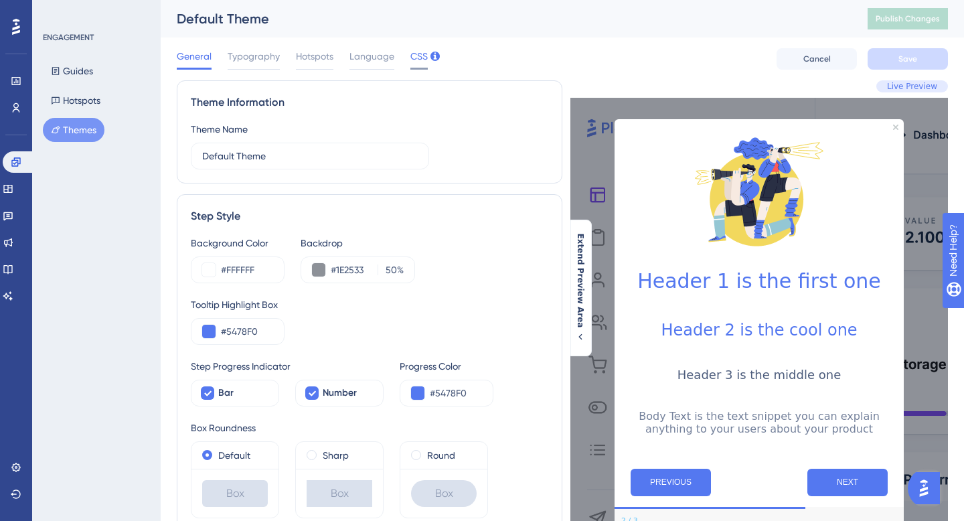
click at [416, 62] on span "CSS" at bounding box center [418, 56] width 17 height 16
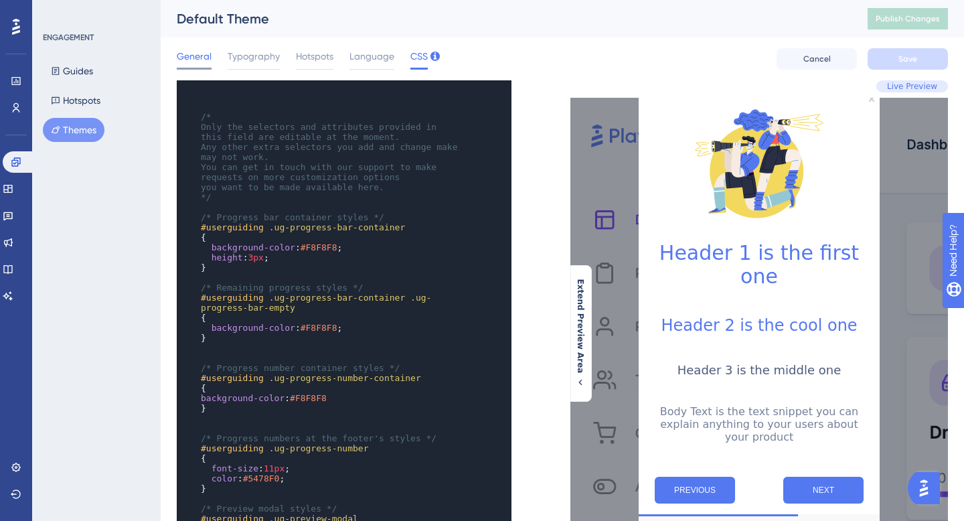
click at [192, 52] on span "General" at bounding box center [194, 56] width 35 height 16
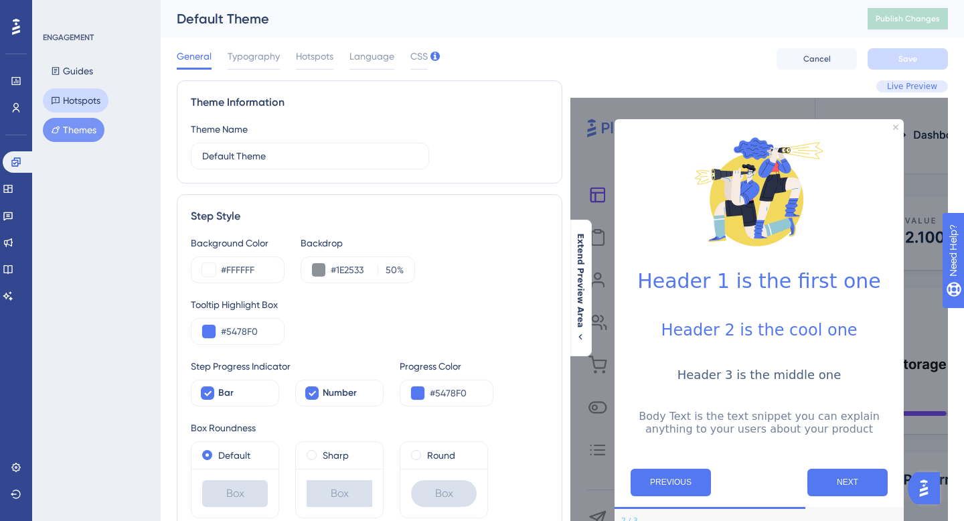
click at [81, 104] on button "Hotspots" at bounding box center [76, 100] width 66 height 24
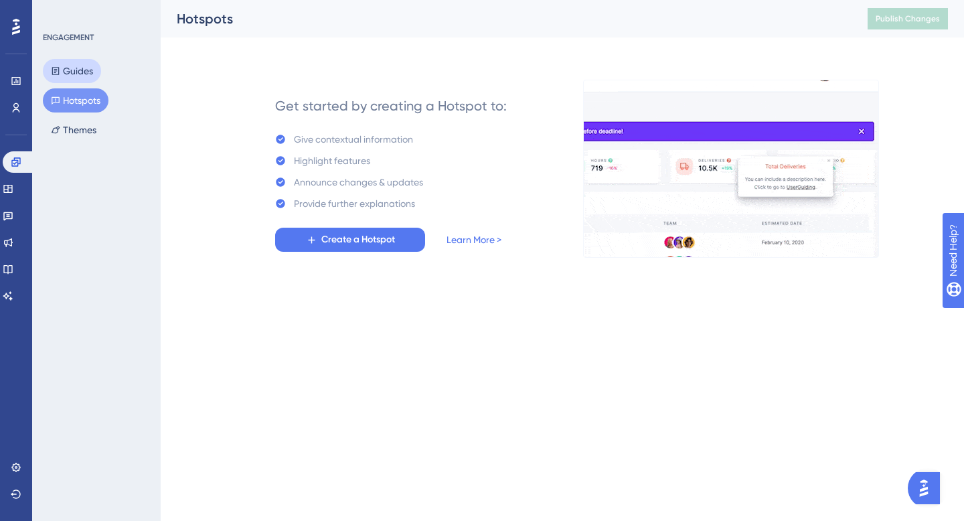
click at [81, 74] on button "Guides" at bounding box center [72, 71] width 58 height 24
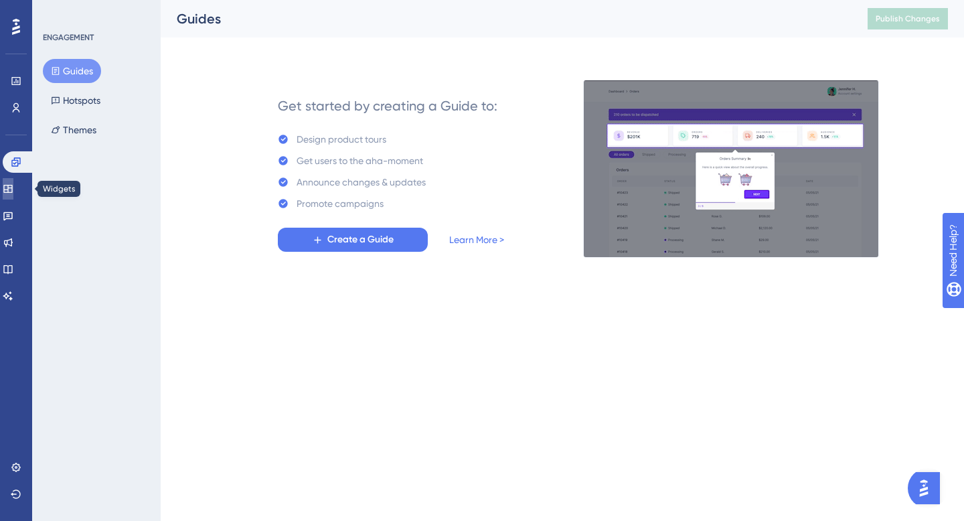
click at [11, 182] on link at bounding box center [8, 188] width 11 height 21
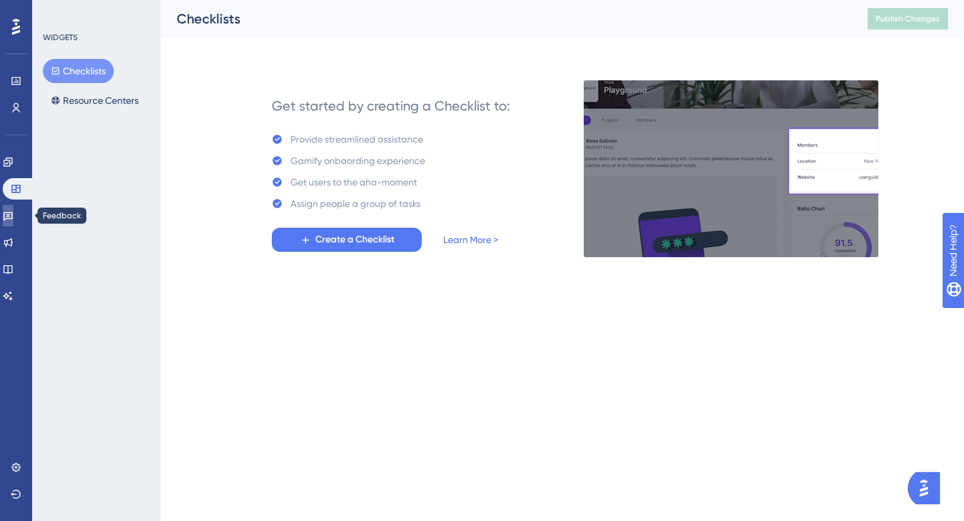
click at [13, 210] on icon at bounding box center [8, 215] width 11 height 11
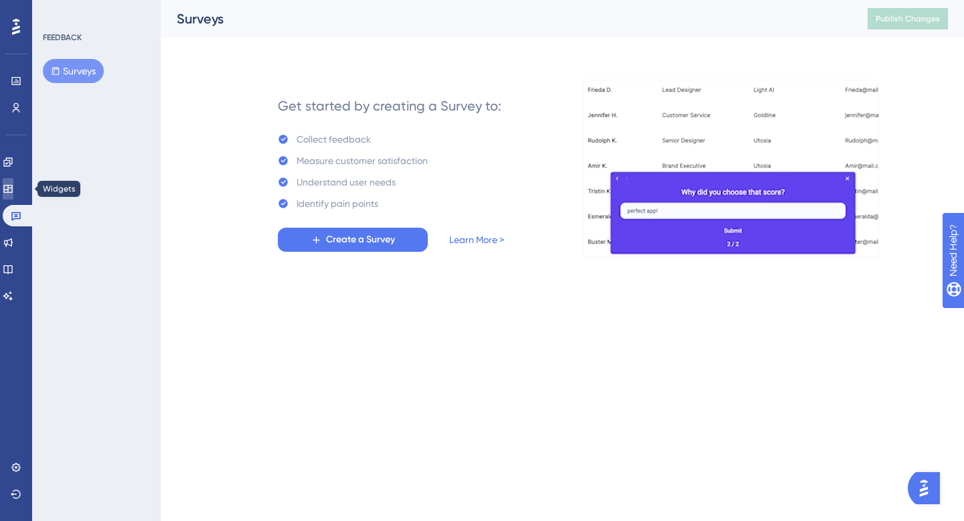
click at [13, 186] on icon at bounding box center [8, 188] width 11 height 11
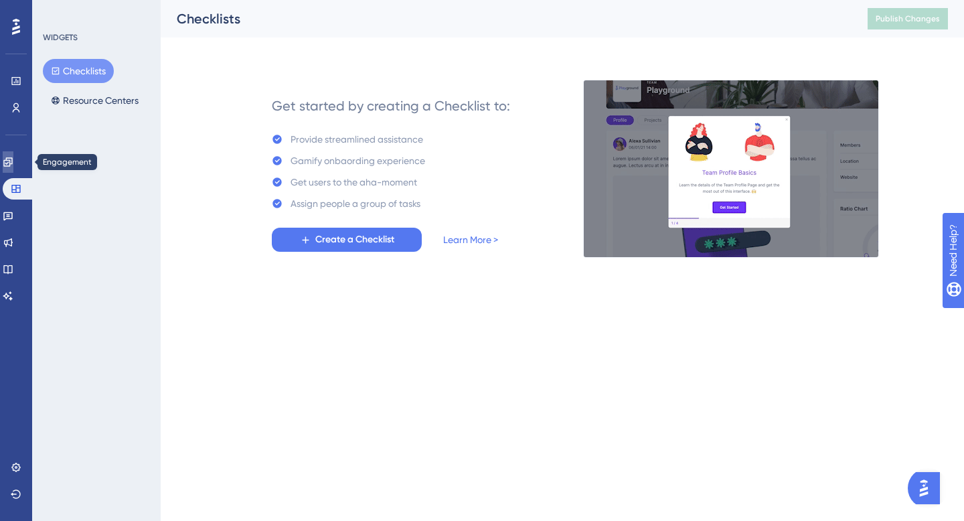
click at [13, 161] on icon at bounding box center [8, 162] width 11 height 11
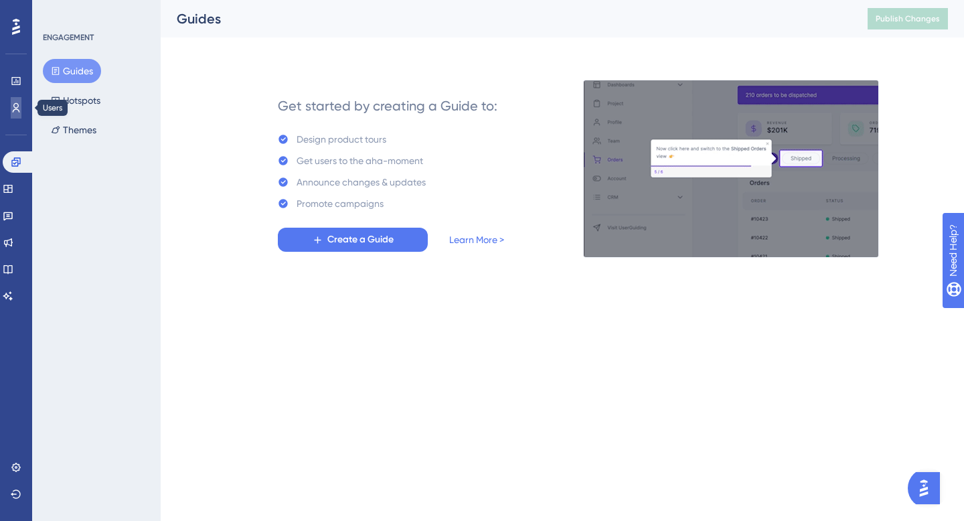
click at [14, 111] on icon at bounding box center [16, 107] width 11 height 11
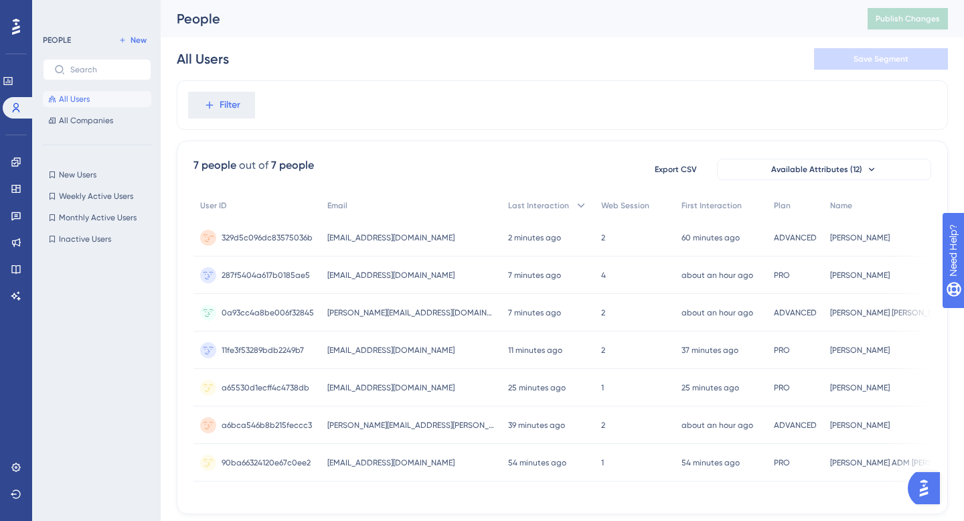
click at [285, 235] on span "329d5c096dc83575036b" at bounding box center [267, 237] width 91 height 11
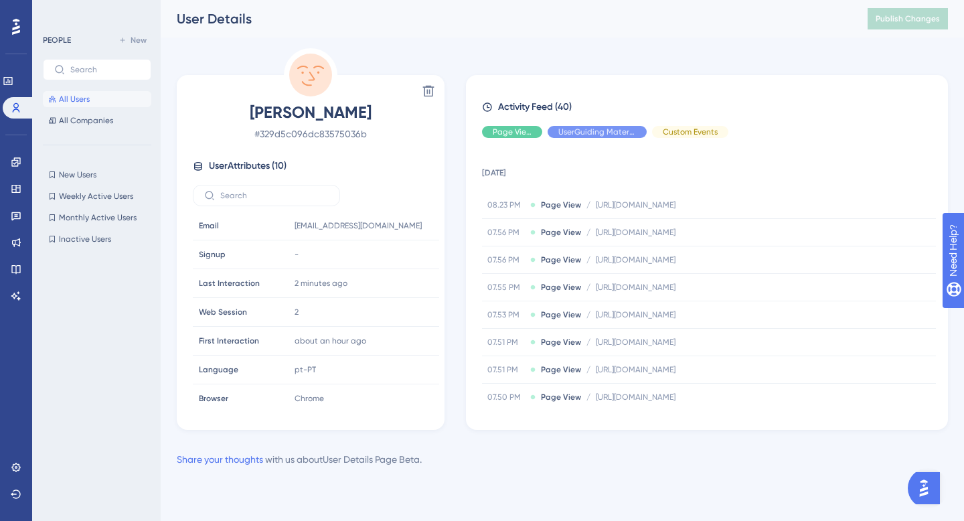
click at [79, 96] on span "All Users" at bounding box center [74, 99] width 31 height 11
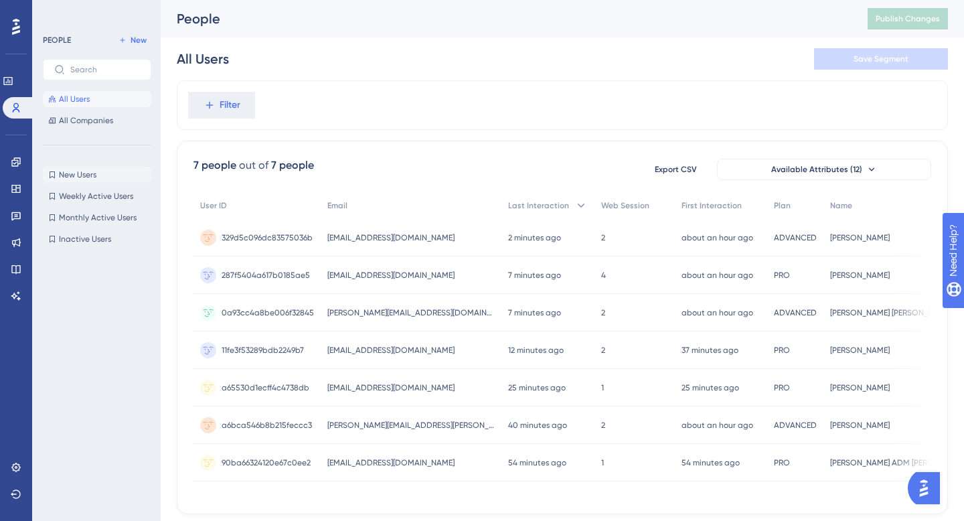
click at [88, 178] on span "New Users" at bounding box center [77, 174] width 37 height 11
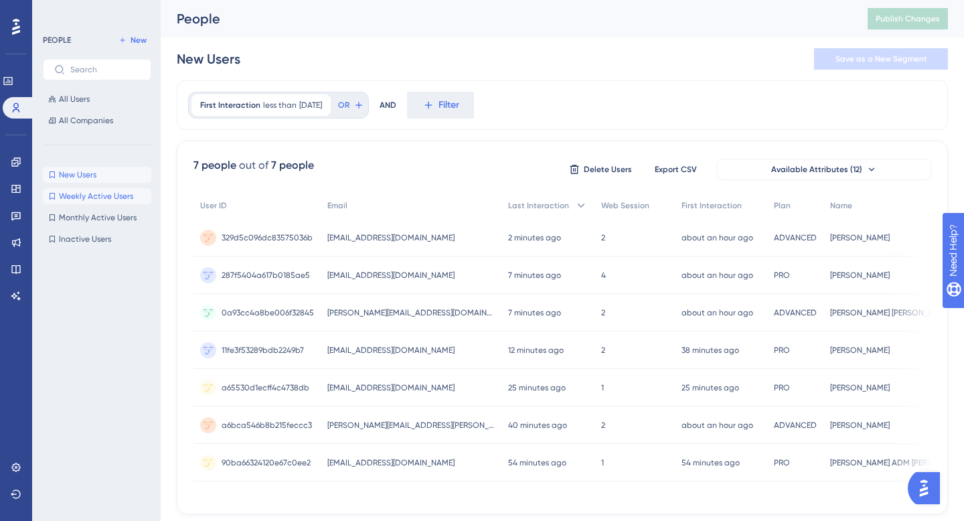
click at [86, 194] on span "Weekly Active Users" at bounding box center [96, 196] width 74 height 11
click at [96, 220] on span "Monthly Active Users" at bounding box center [98, 217] width 78 height 11
click at [93, 238] on span "Inactive Users" at bounding box center [85, 239] width 52 height 11
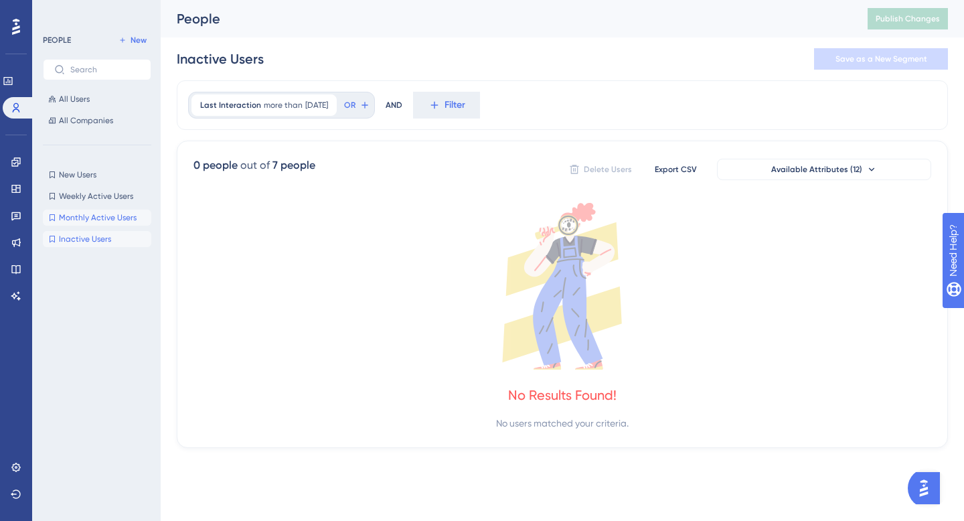
click at [98, 210] on button "Monthly Active Users Monthly Active Users" at bounding box center [97, 218] width 108 height 16
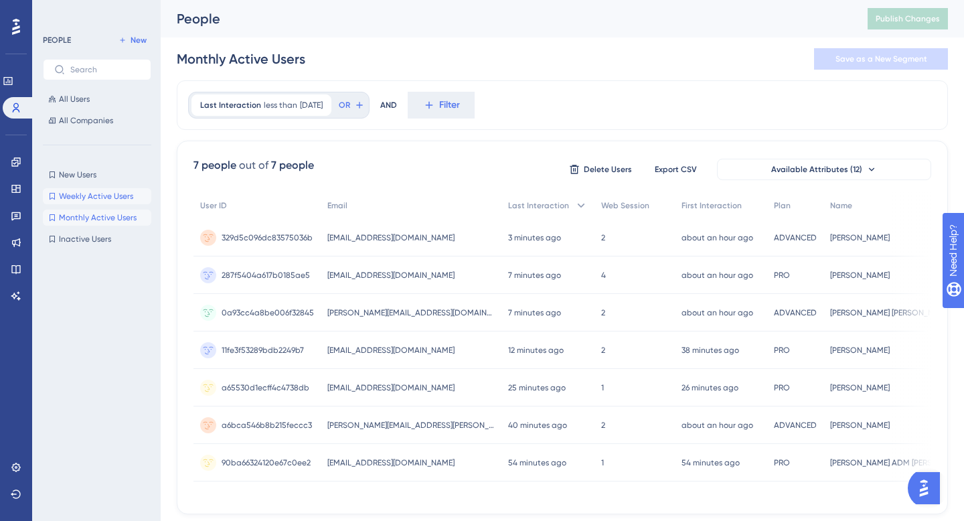
click at [100, 188] on button "Weekly Active Users Weekly Active Users" at bounding box center [97, 196] width 108 height 16
click at [100, 175] on button "New Users New Users" at bounding box center [97, 175] width 108 height 16
click at [93, 123] on span "All Companies" at bounding box center [86, 120] width 54 height 11
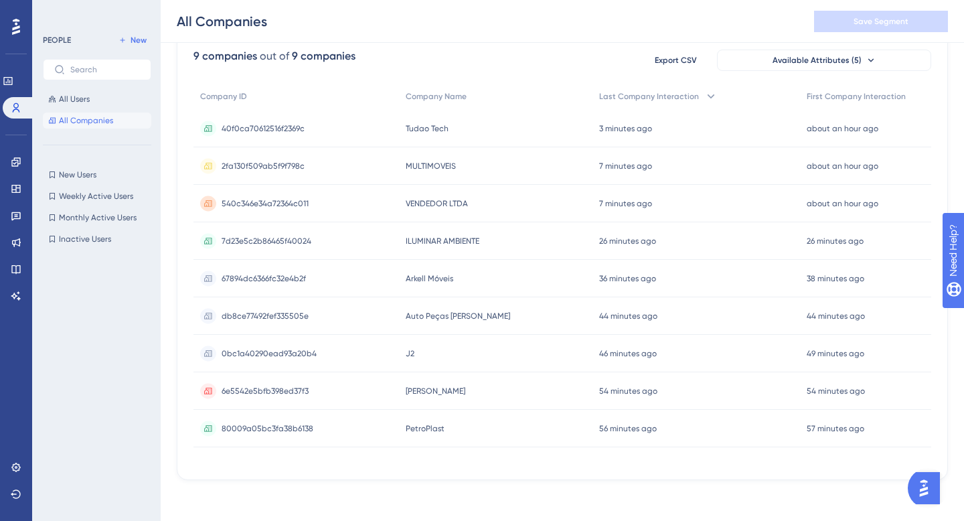
scroll to position [117, 0]
click at [262, 351] on span "0bc1a40290ead93a20b4" at bounding box center [269, 351] width 95 height 11
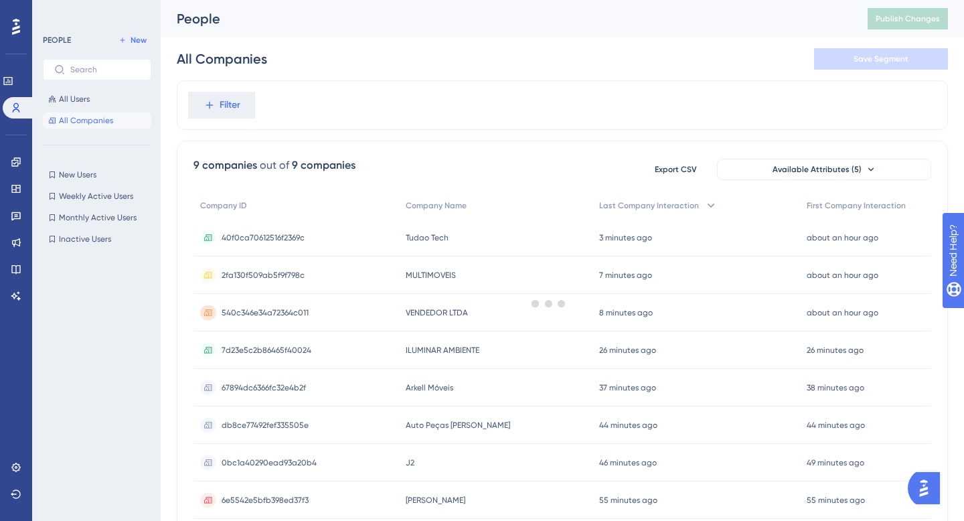
scroll to position [111, 0]
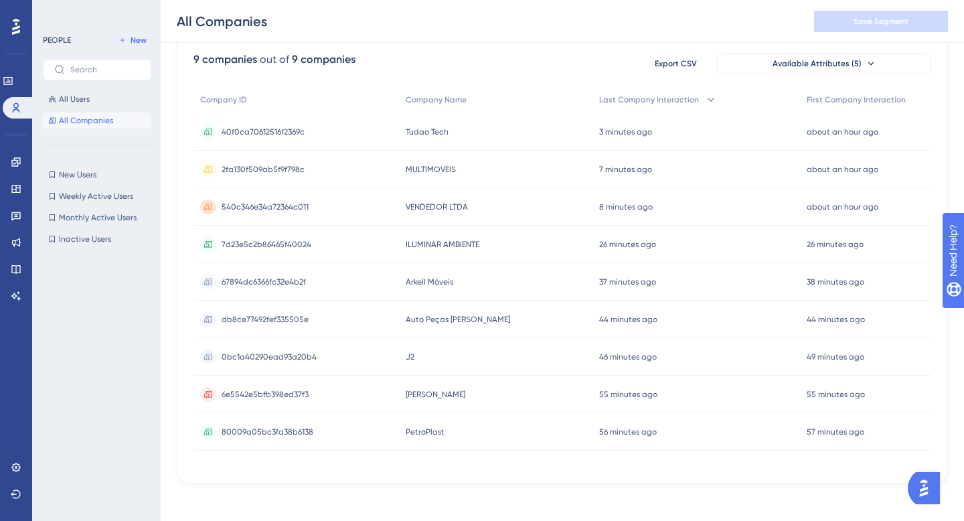
click at [283, 361] on span "0bc1a40290ead93a20b4" at bounding box center [269, 357] width 95 height 11
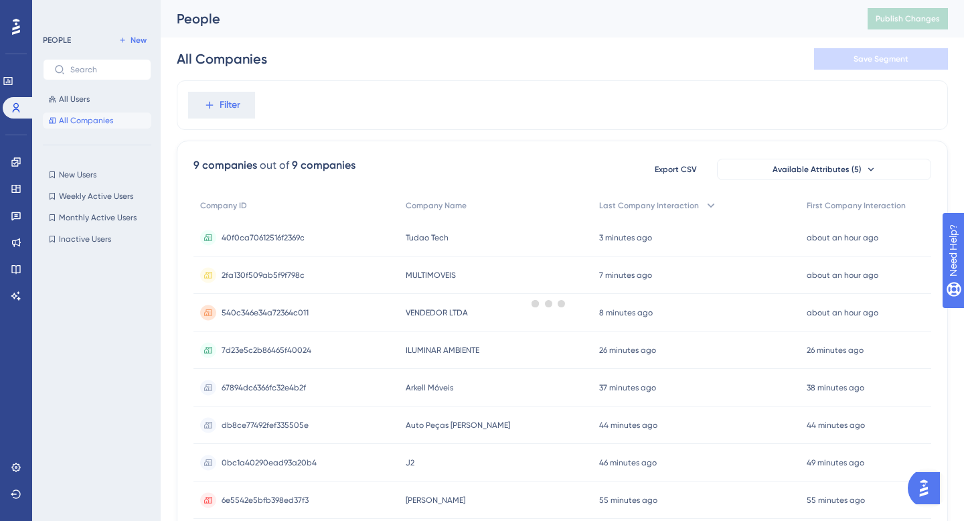
scroll to position [111, 0]
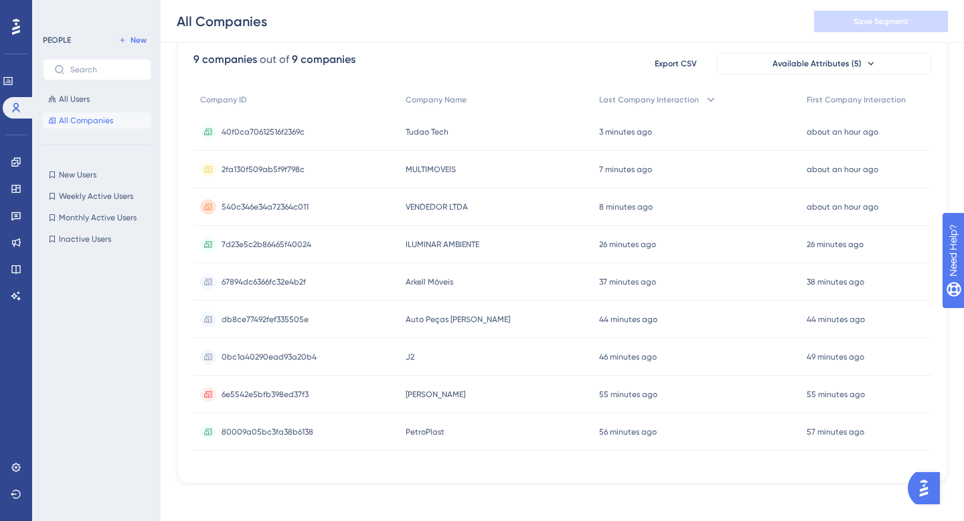
click at [271, 390] on span "6e5542e5bfb398ed37f3" at bounding box center [265, 394] width 87 height 11
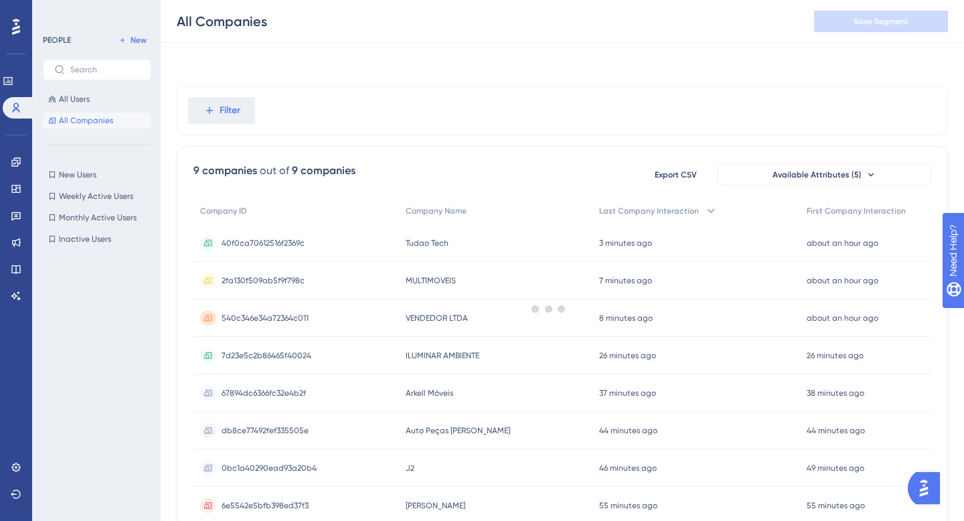
scroll to position [111, 0]
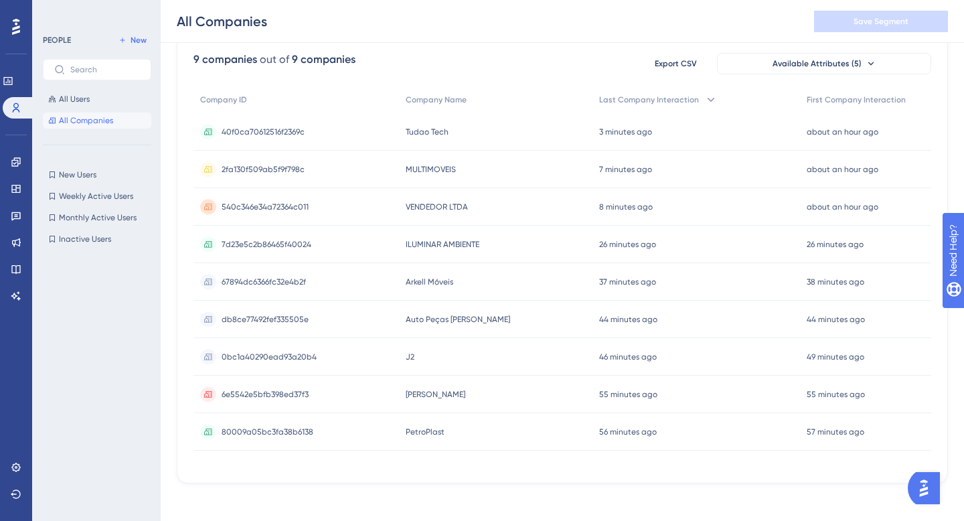
click at [253, 429] on span "80009a05bc3fa38b6138" at bounding box center [268, 432] width 92 height 11
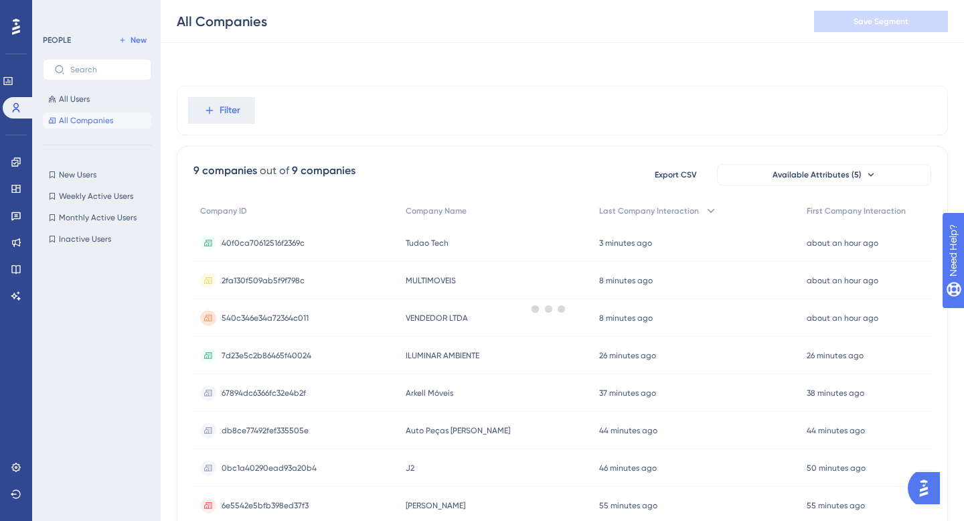
scroll to position [111, 0]
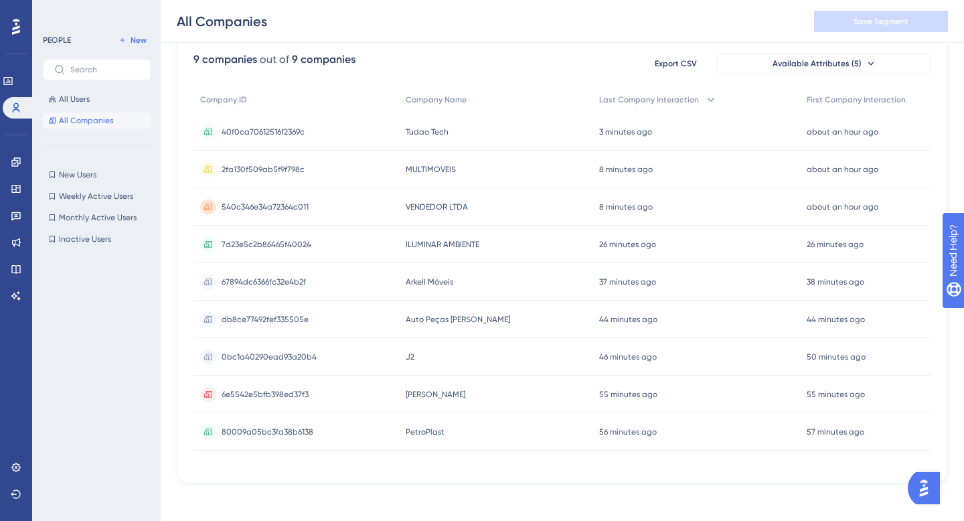
click at [279, 360] on span "0bc1a40290ead93a20b4" at bounding box center [269, 357] width 95 height 11
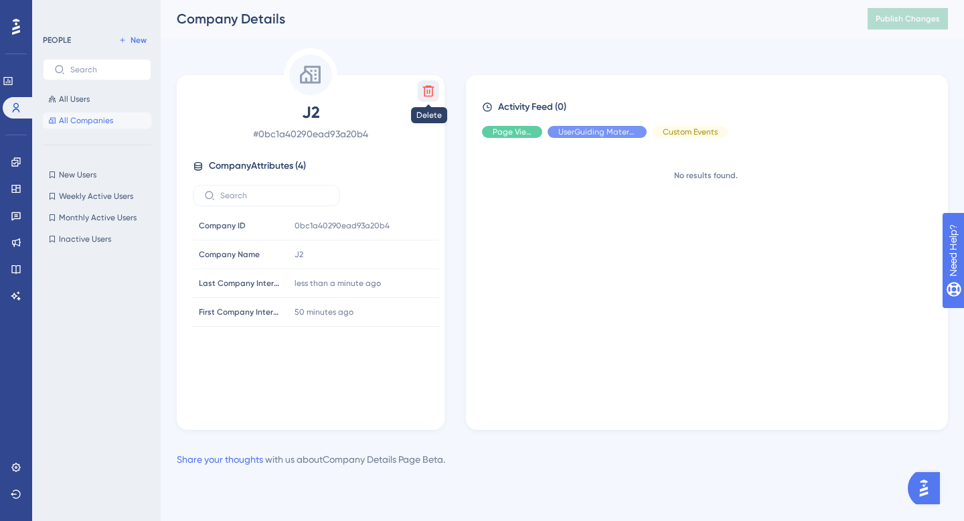
click at [431, 90] on icon at bounding box center [428, 90] width 13 height 13
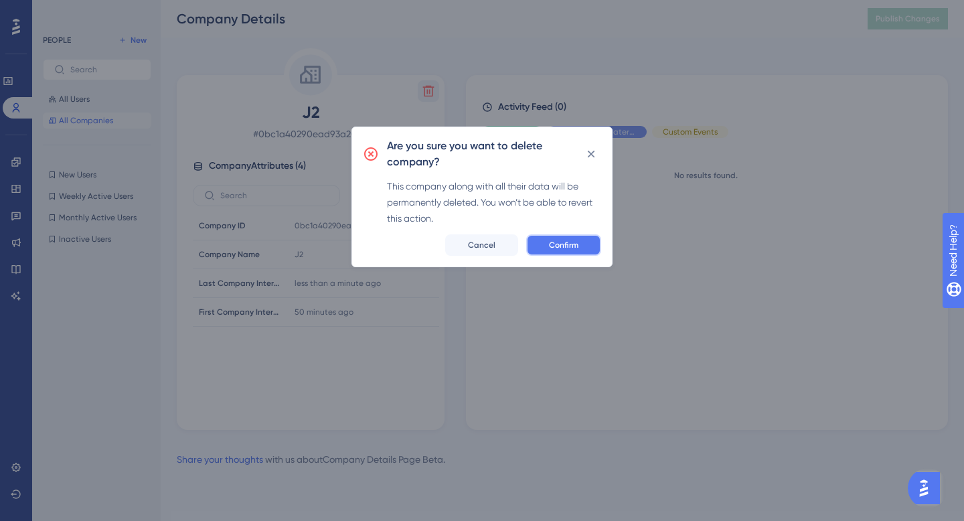
click at [575, 246] on span "Confirm" at bounding box center [563, 245] width 29 height 11
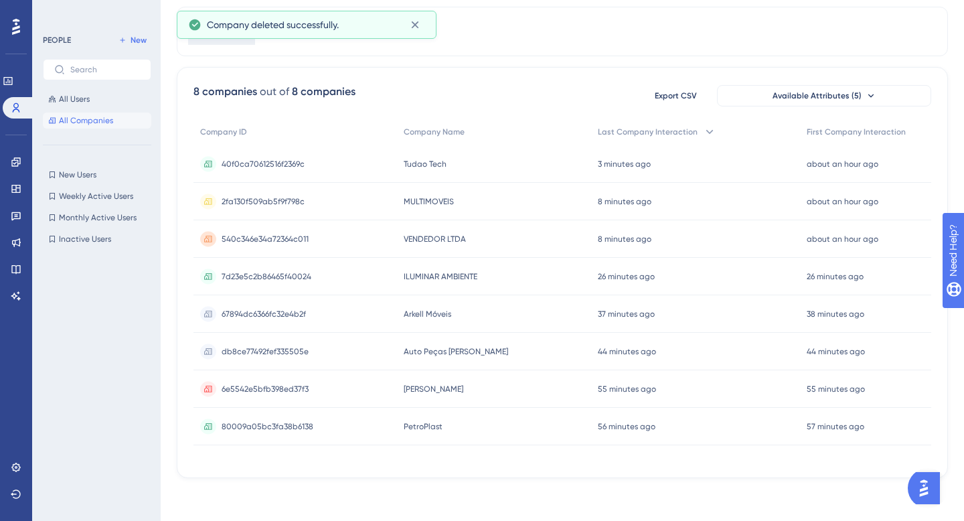
scroll to position [79, 0]
click at [282, 427] on span "80009a05bc3fa38b6138" at bounding box center [268, 426] width 92 height 11
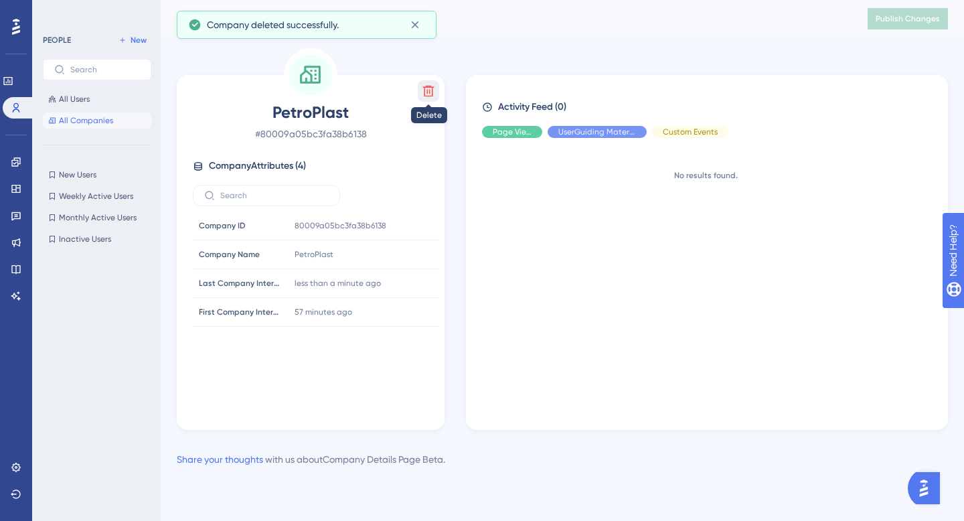
click at [434, 92] on icon at bounding box center [428, 90] width 13 height 13
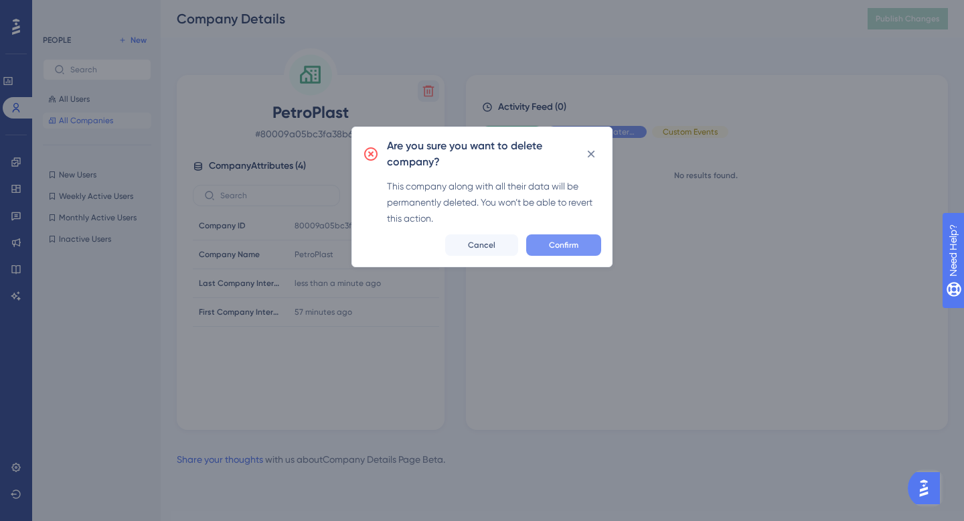
click at [580, 238] on button "Confirm" at bounding box center [563, 244] width 75 height 21
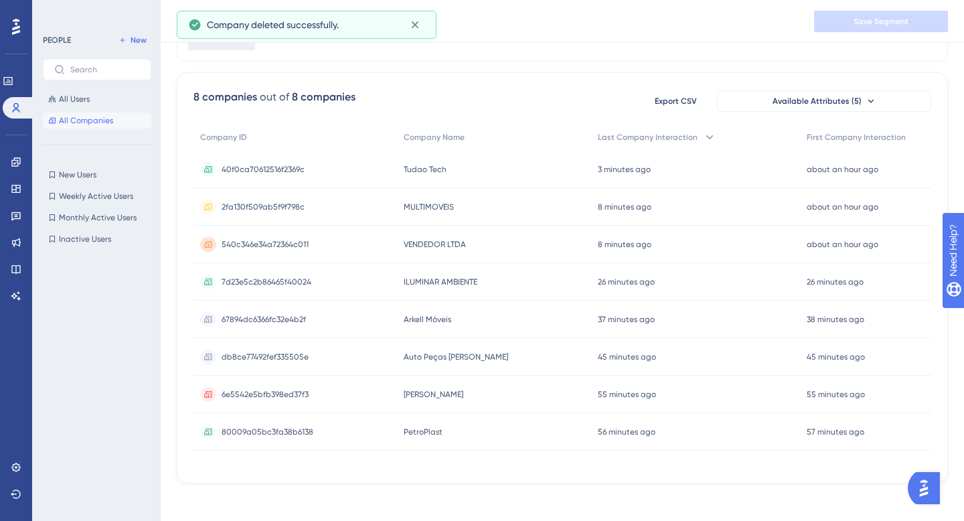
scroll to position [79, 0]
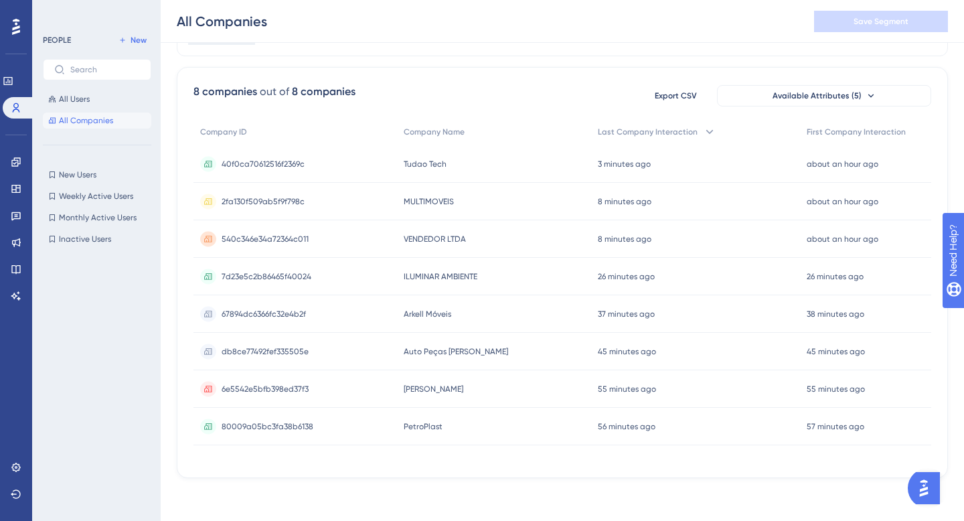
click at [293, 165] on span "40f0ca70612516f2369c" at bounding box center [263, 164] width 83 height 11
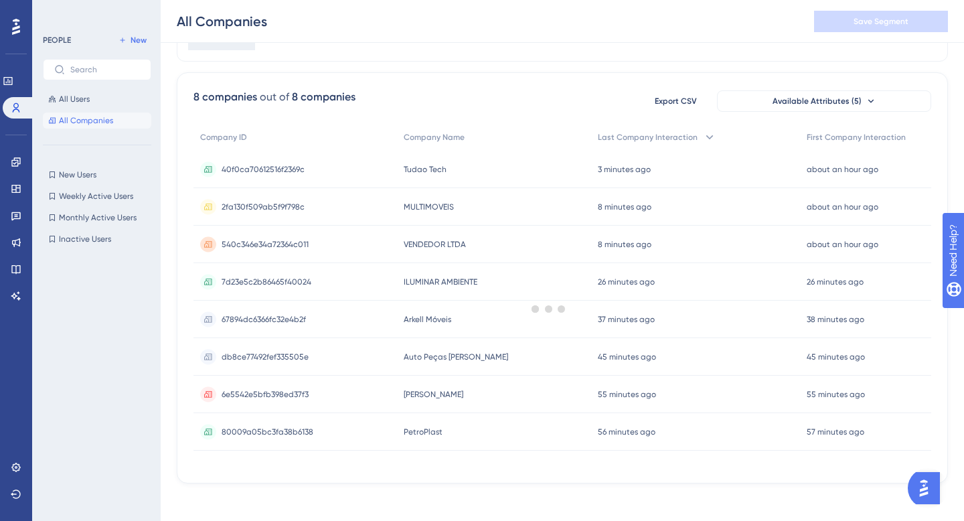
scroll to position [42, 0]
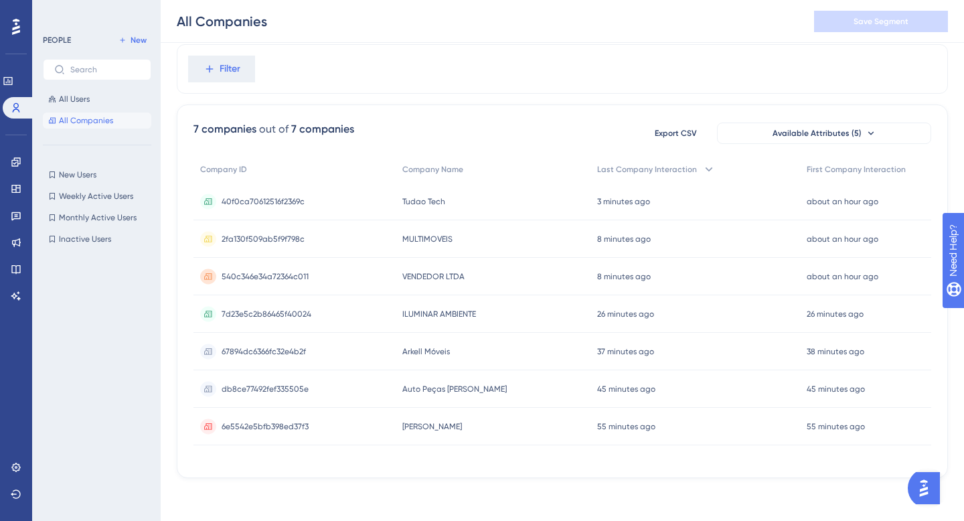
click at [282, 198] on span "40f0ca70612516f2369c" at bounding box center [263, 201] width 83 height 11
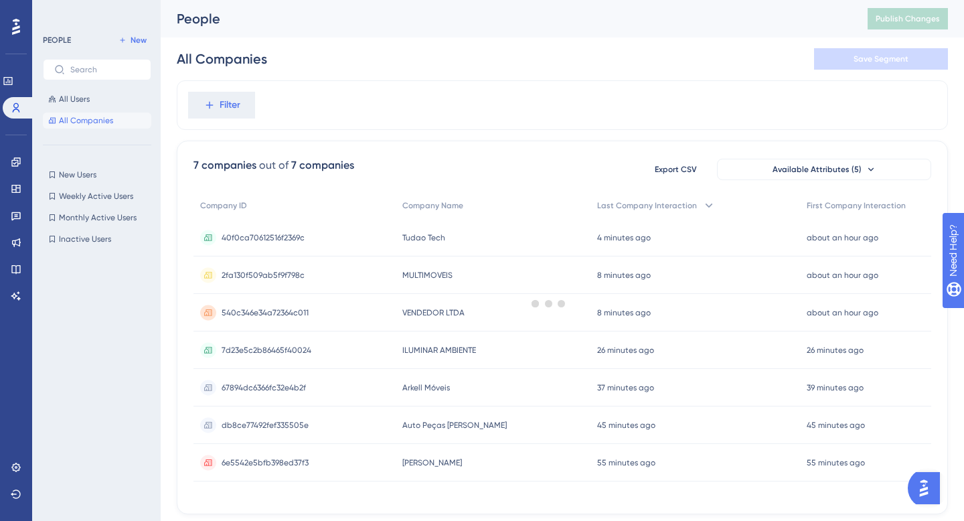
scroll to position [36, 0]
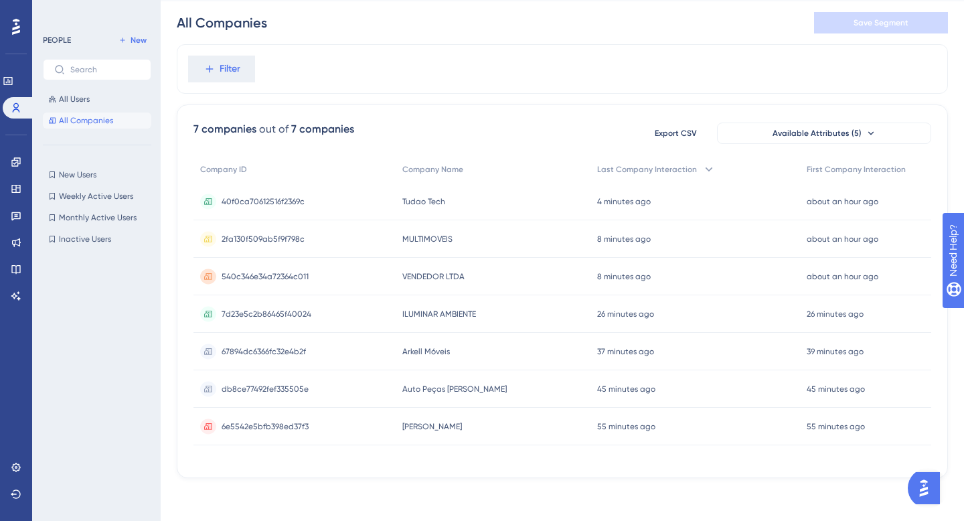
click at [361, 78] on div "Filter" at bounding box center [562, 69] width 771 height 50
click at [291, 396] on div "db8ce77492fef335505e db8ce77492fef335505e" at bounding box center [265, 388] width 87 height 37
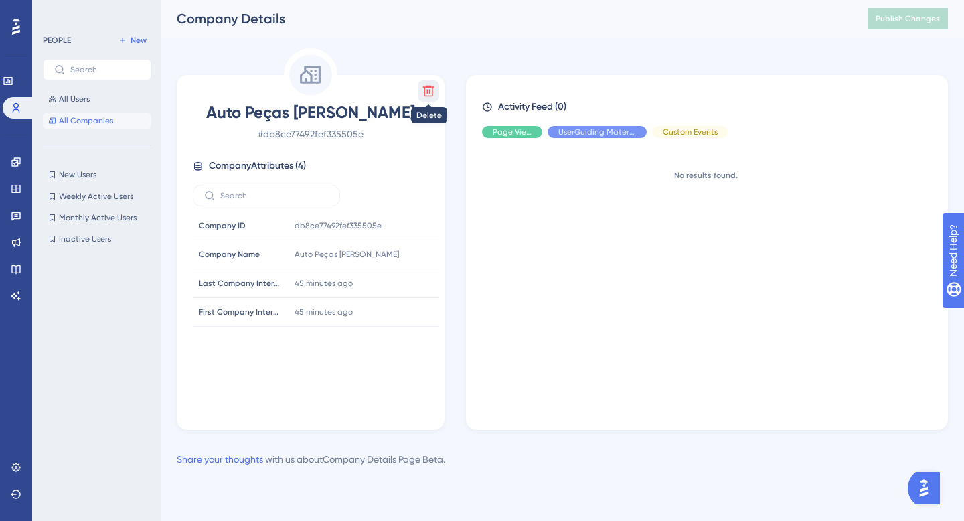
click at [432, 92] on icon at bounding box center [428, 91] width 11 height 11
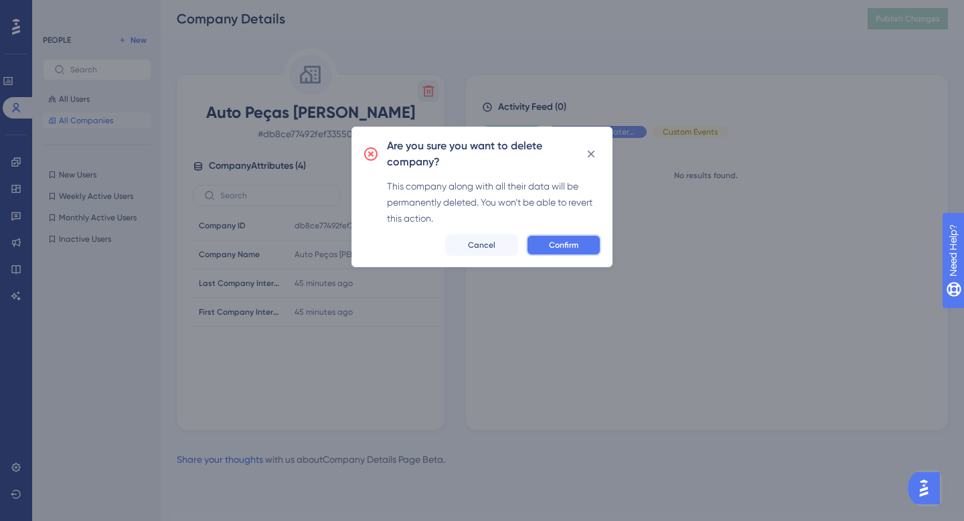
click at [562, 254] on button "Confirm" at bounding box center [563, 244] width 75 height 21
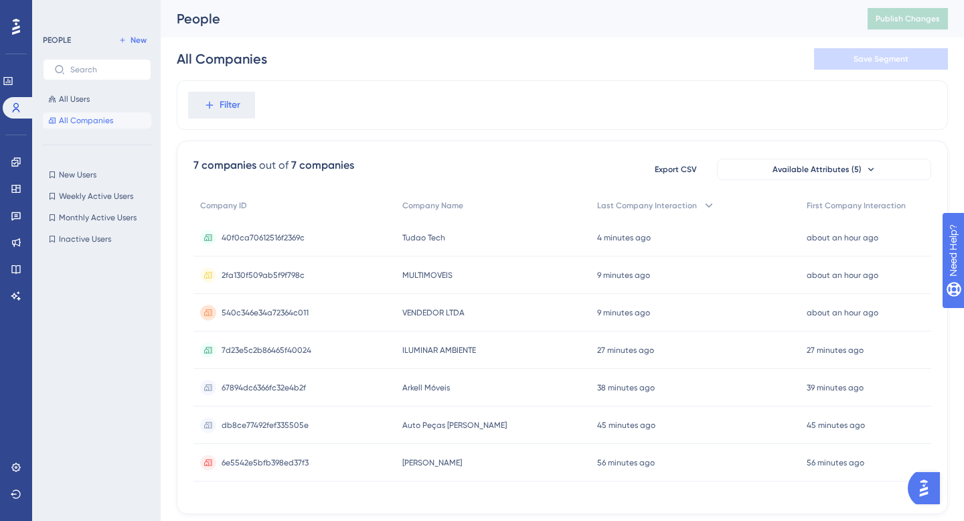
click at [412, 129] on div "Filter" at bounding box center [562, 105] width 771 height 50
